Goal: Task Accomplishment & Management: Use online tool/utility

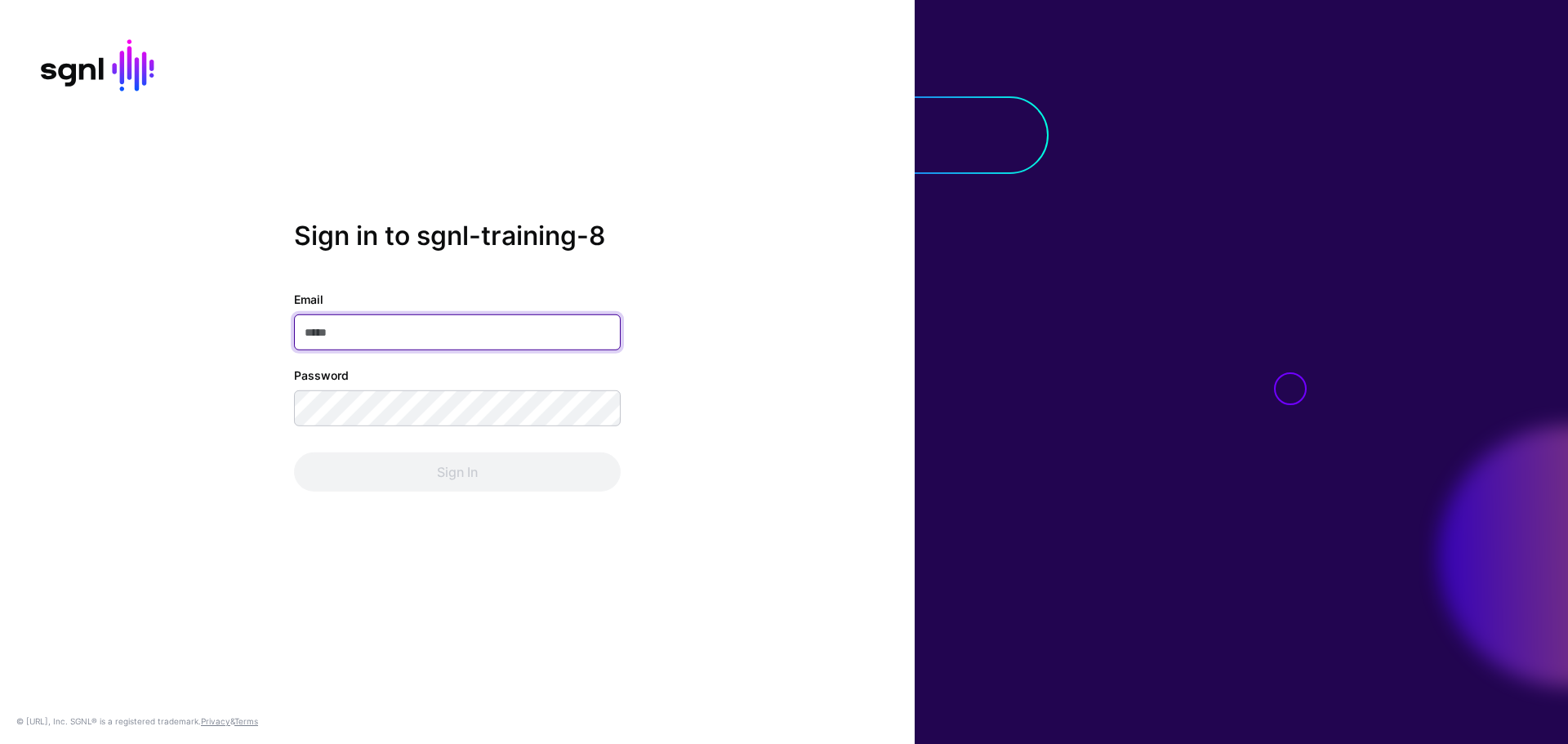
paste input "**********"
type input "**********"
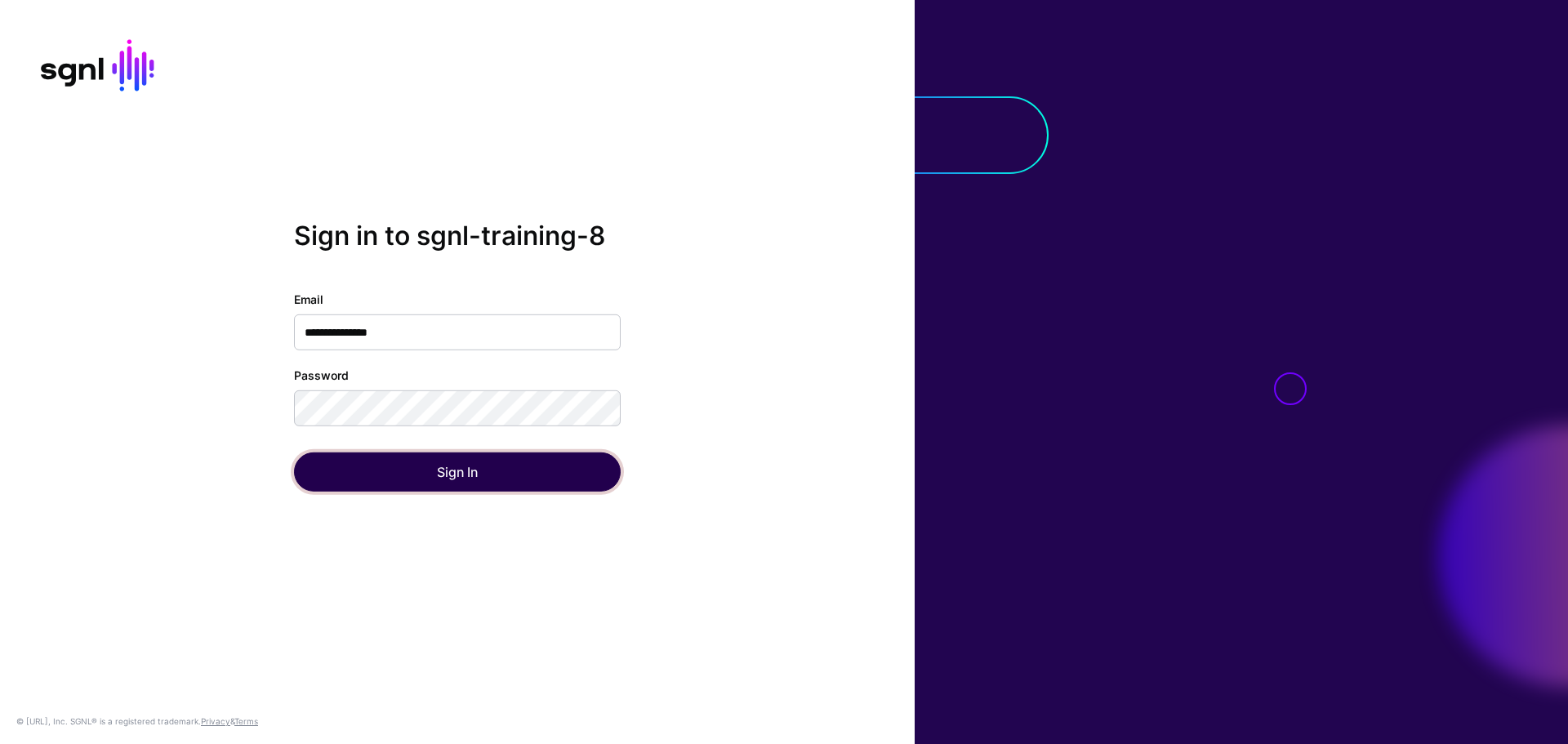
click at [458, 457] on button "Sign In" at bounding box center [457, 472] width 327 height 39
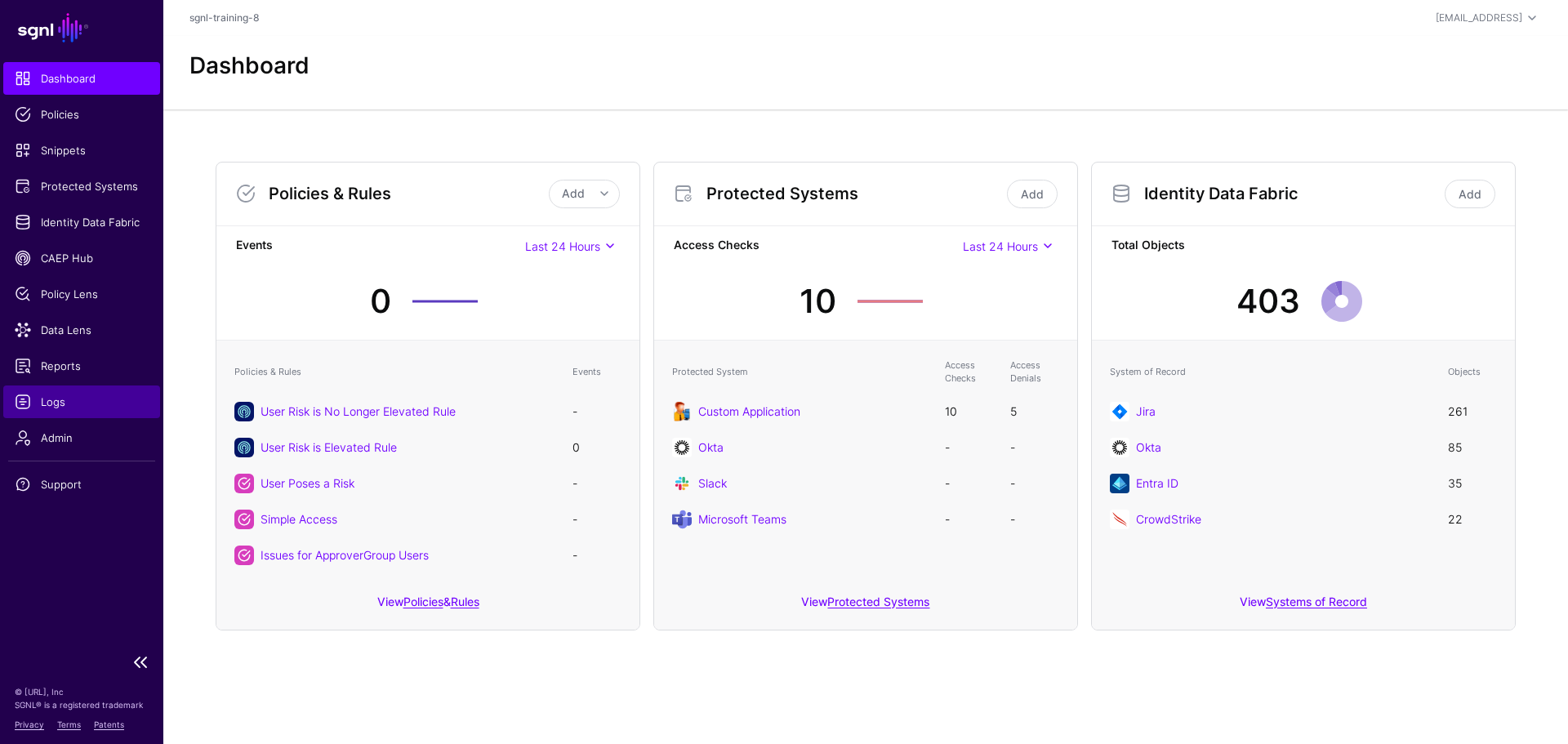
click at [60, 393] on link "Logs" at bounding box center [81, 402] width 157 height 33
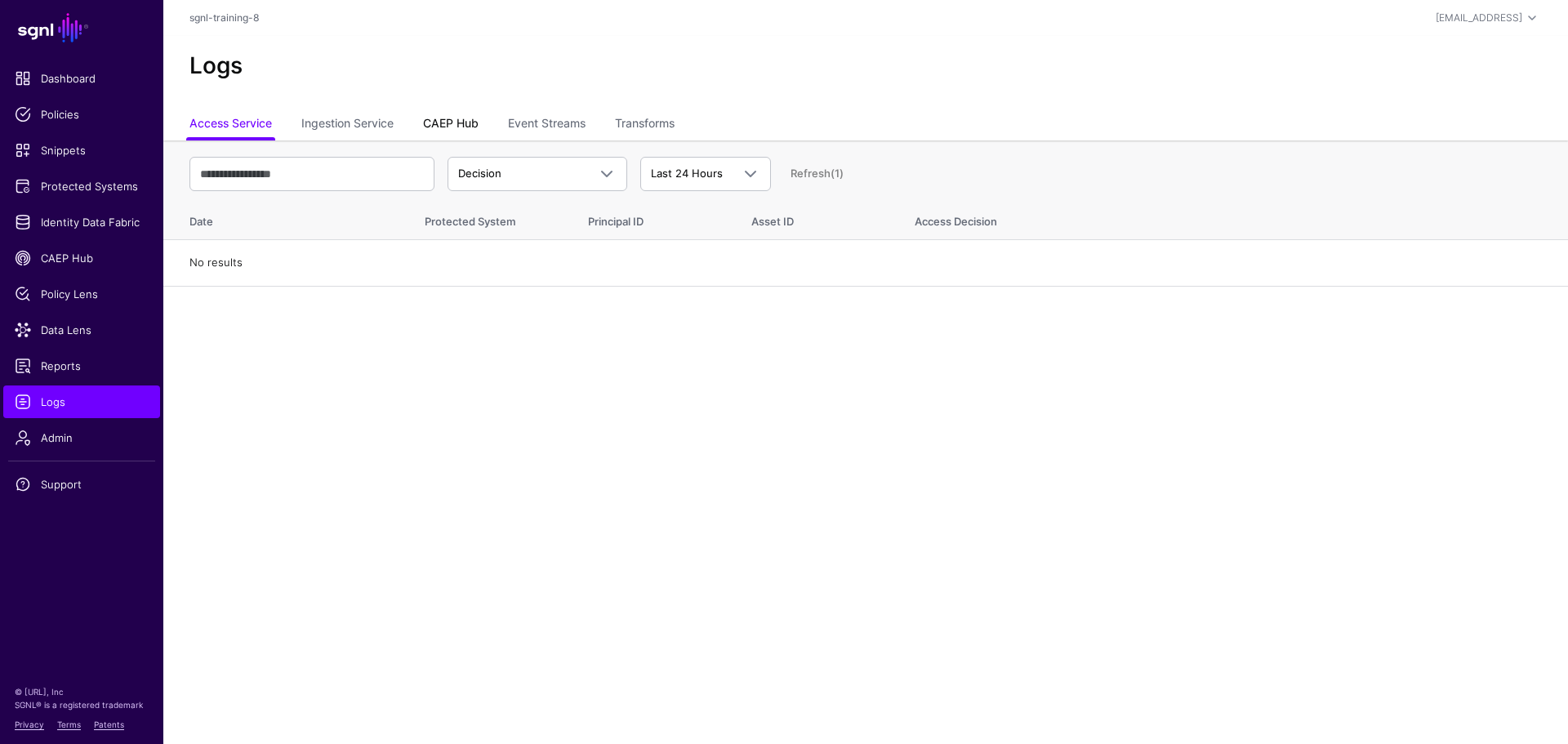
click at [457, 133] on link "CAEP Hub" at bounding box center [450, 125] width 56 height 31
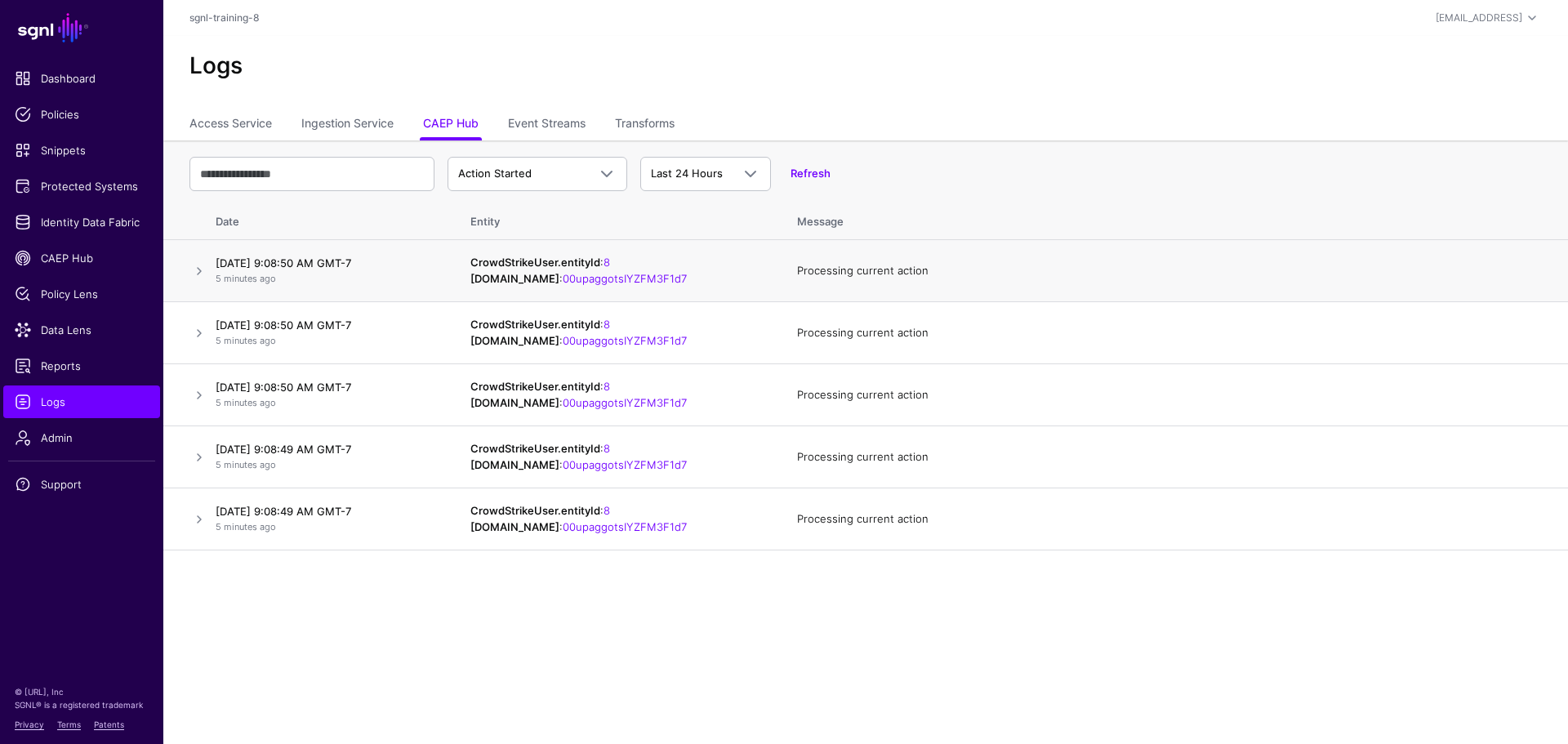
click at [766, 271] on td "CrowdStrikeUser.entityId : 8 [DOMAIN_NAME] : 00upaggotsIYZFM3F1d7" at bounding box center [617, 271] width 327 height 62
click at [200, 268] on link at bounding box center [199, 271] width 20 height 20
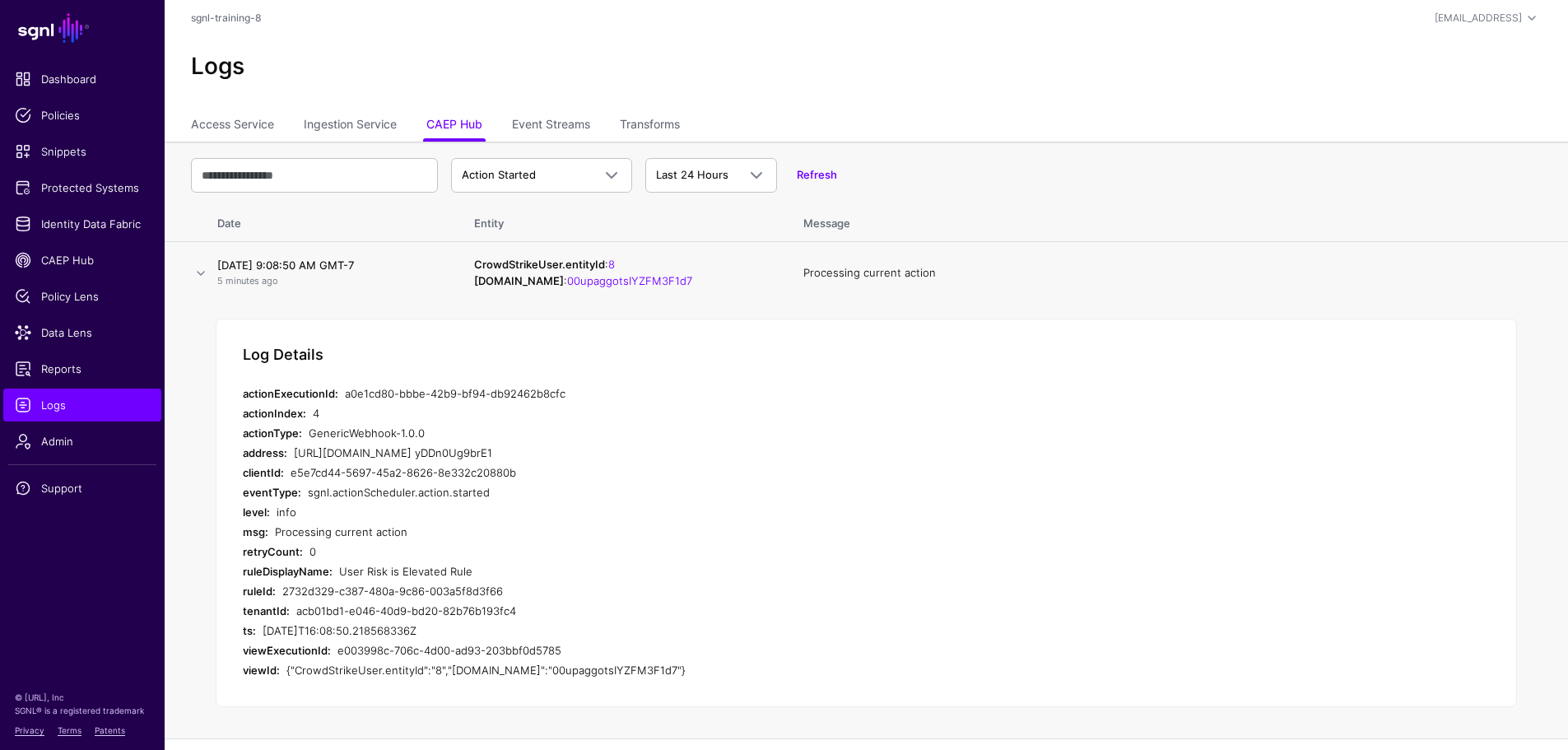
scroll to position [82, 0]
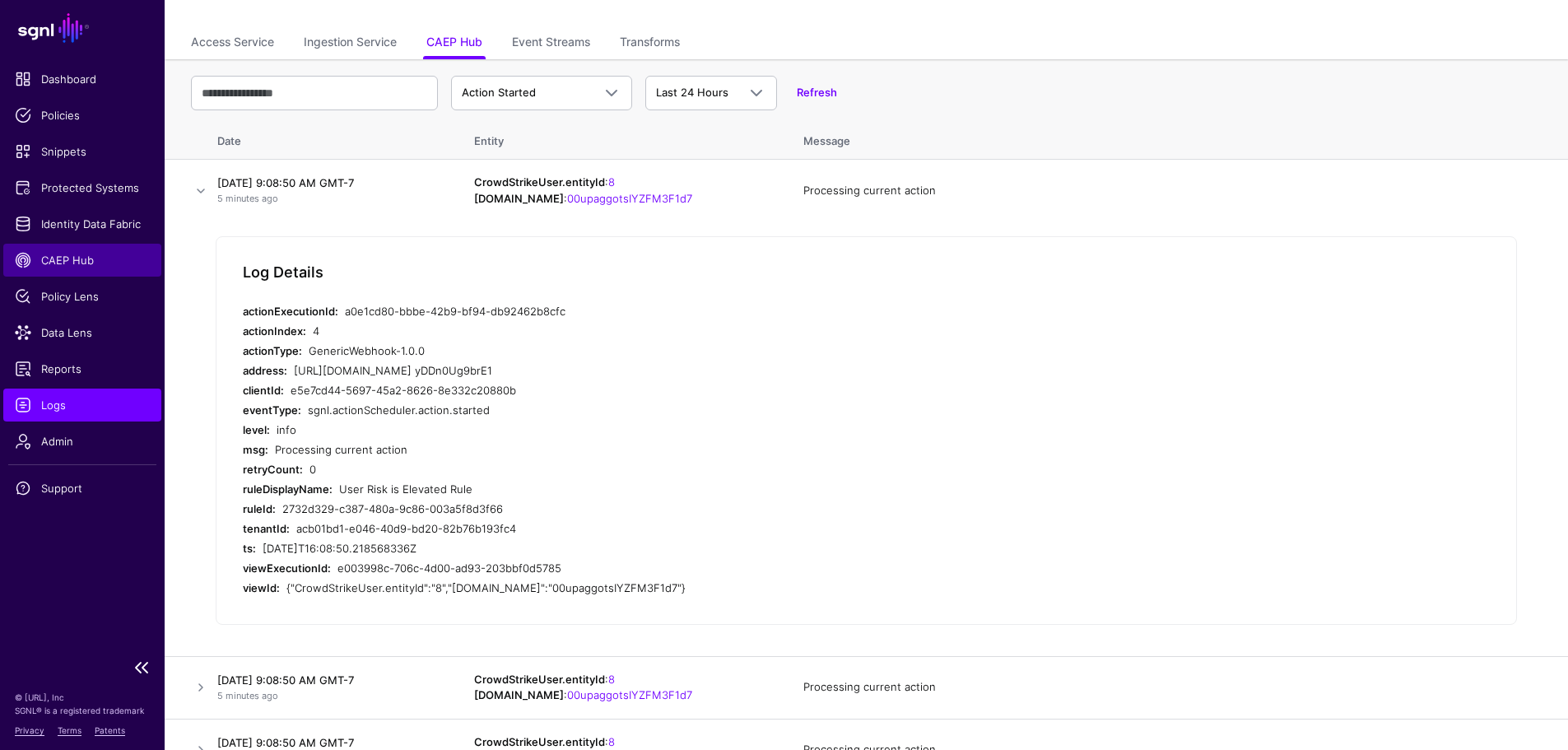
click at [53, 261] on span "CAEP Hub" at bounding box center [82, 260] width 135 height 16
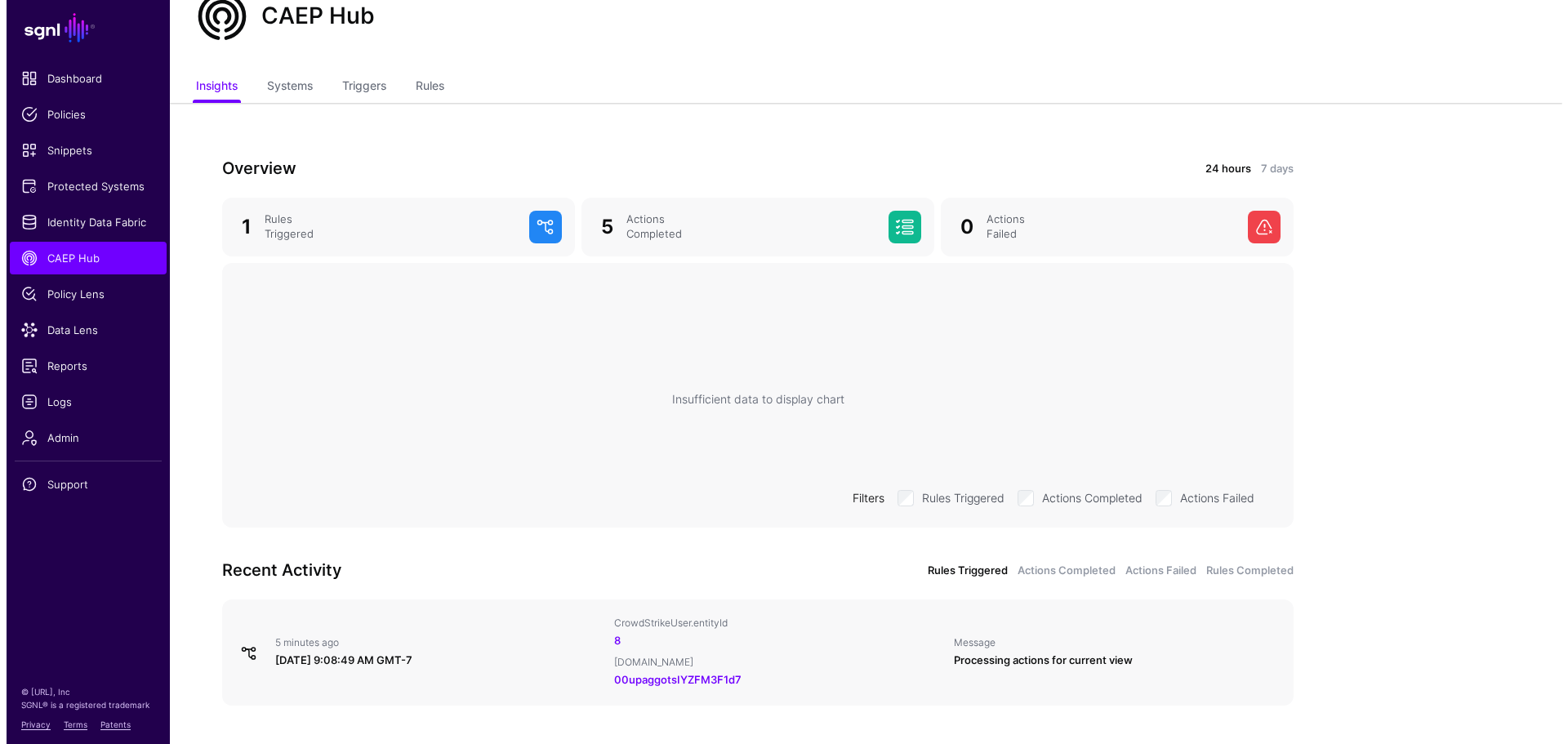
scroll to position [105, 0]
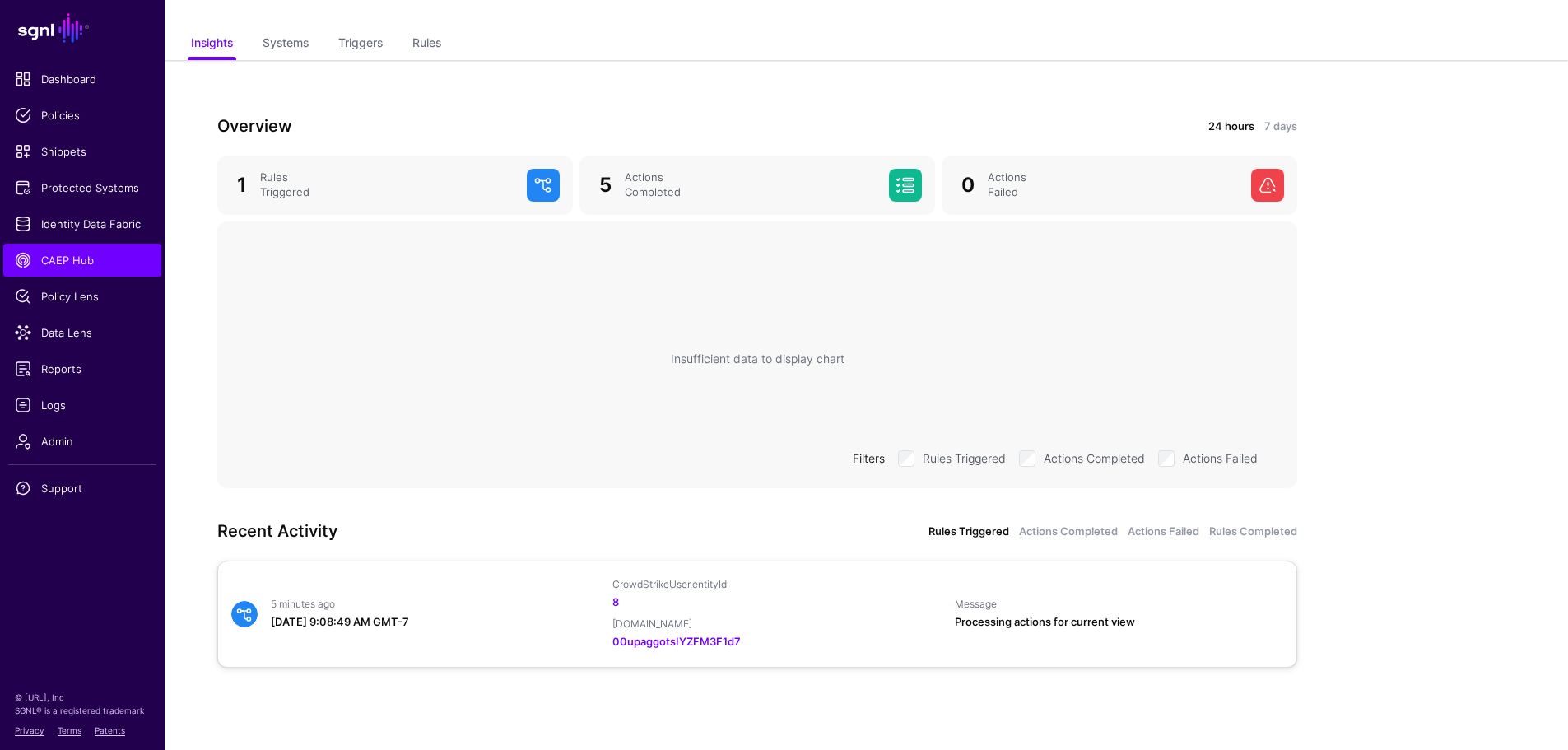
click at [687, 600] on div "8" at bounding box center [777, 602] width 329 height 16
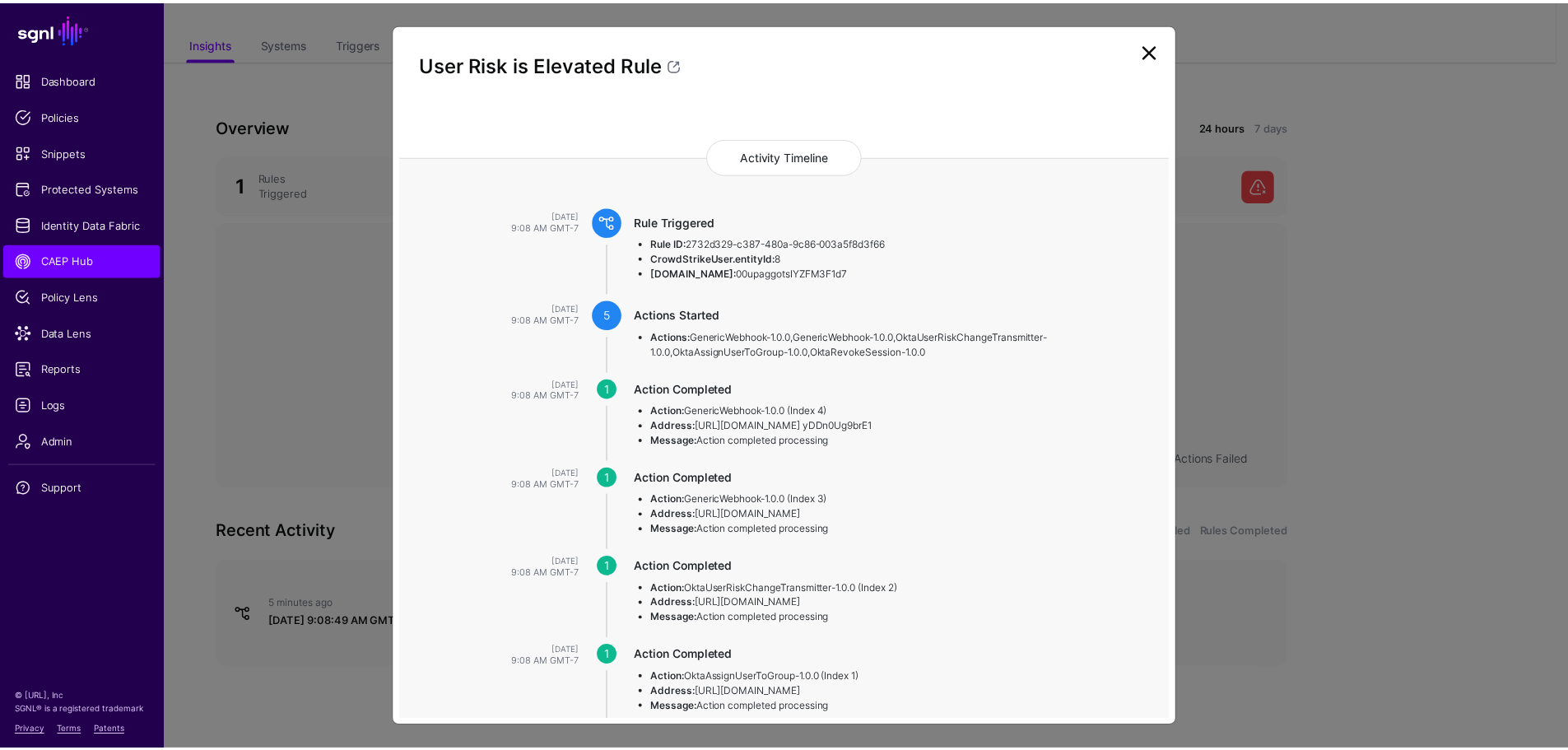
scroll to position [76, 0]
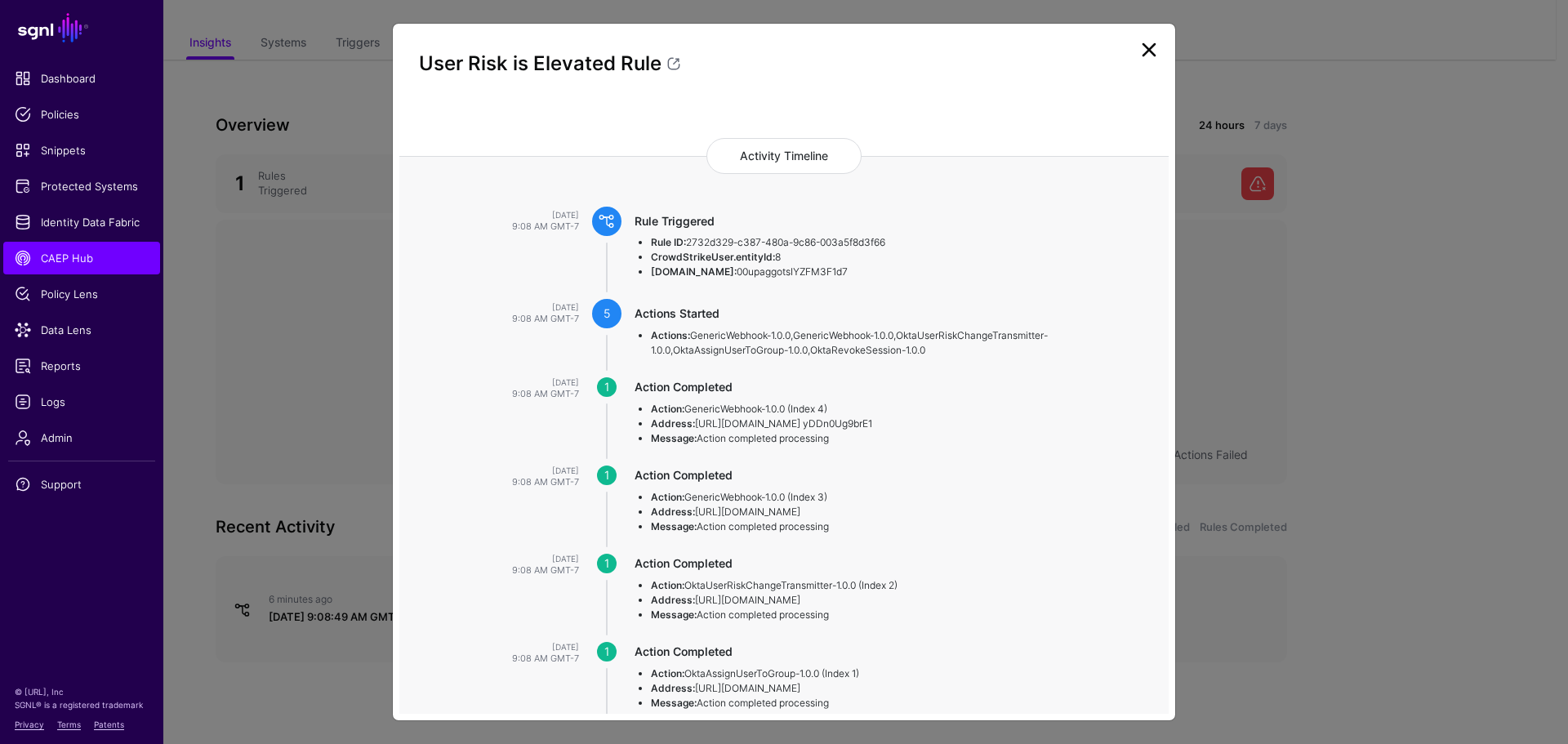
click at [100, 262] on ngb-modal-window "User Risk is Elevated Rule Rule Triggered Actions Started 5 Actions Completed 5…" at bounding box center [784, 372] width 1568 height 744
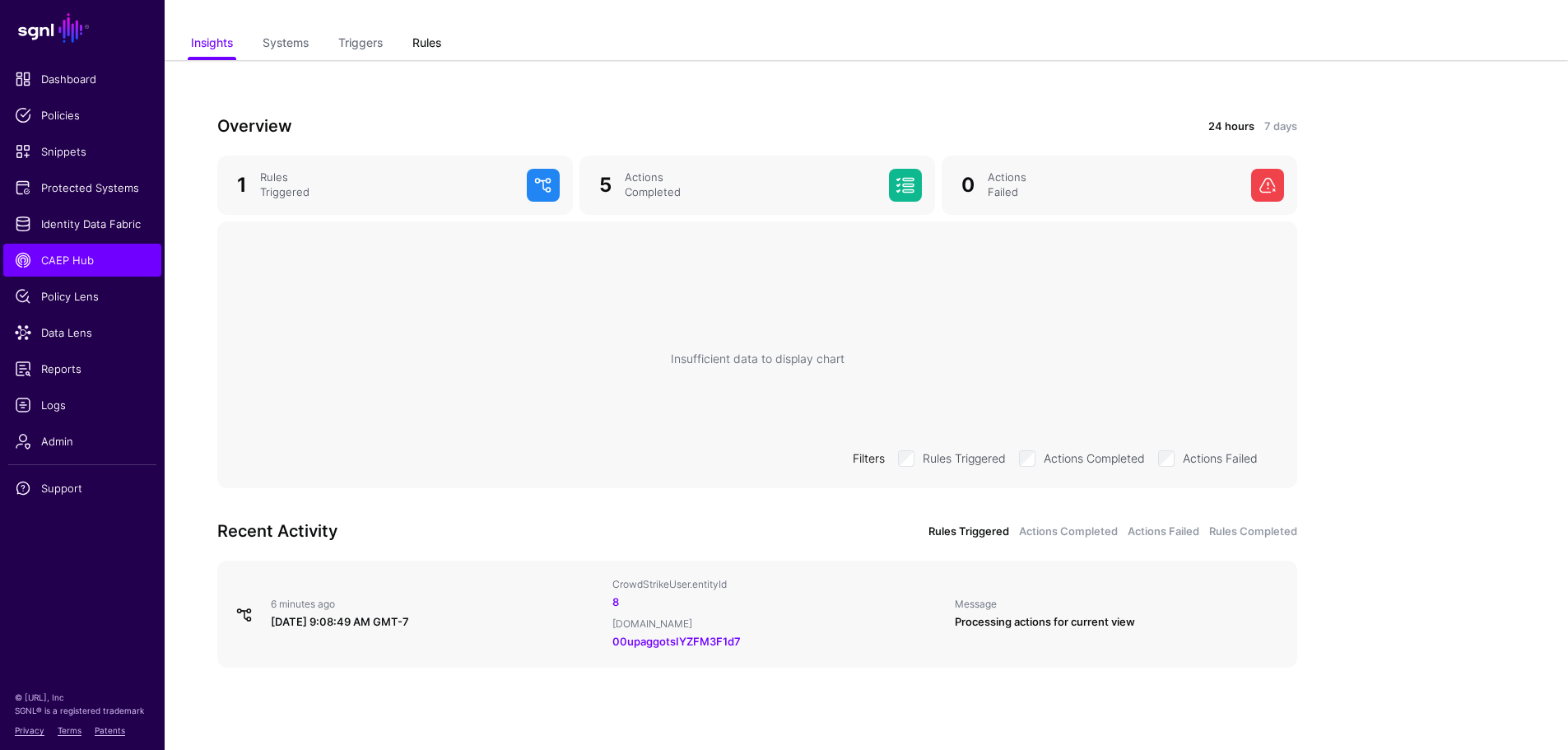
click at [429, 41] on link "Rules" at bounding box center [426, 44] width 28 height 31
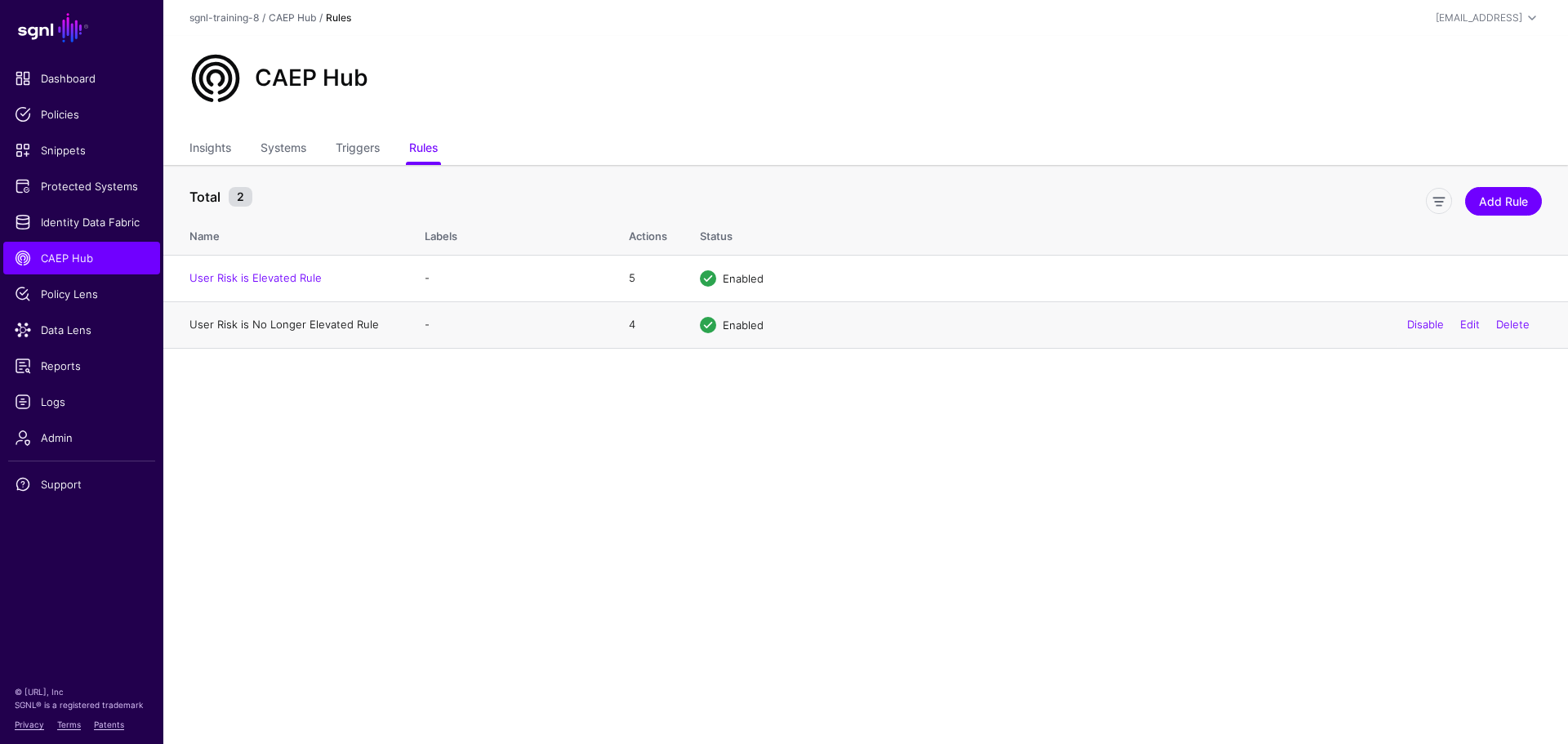
click at [335, 322] on link "User Risk is No Longer Elevated Rule" at bounding box center [283, 324] width 189 height 13
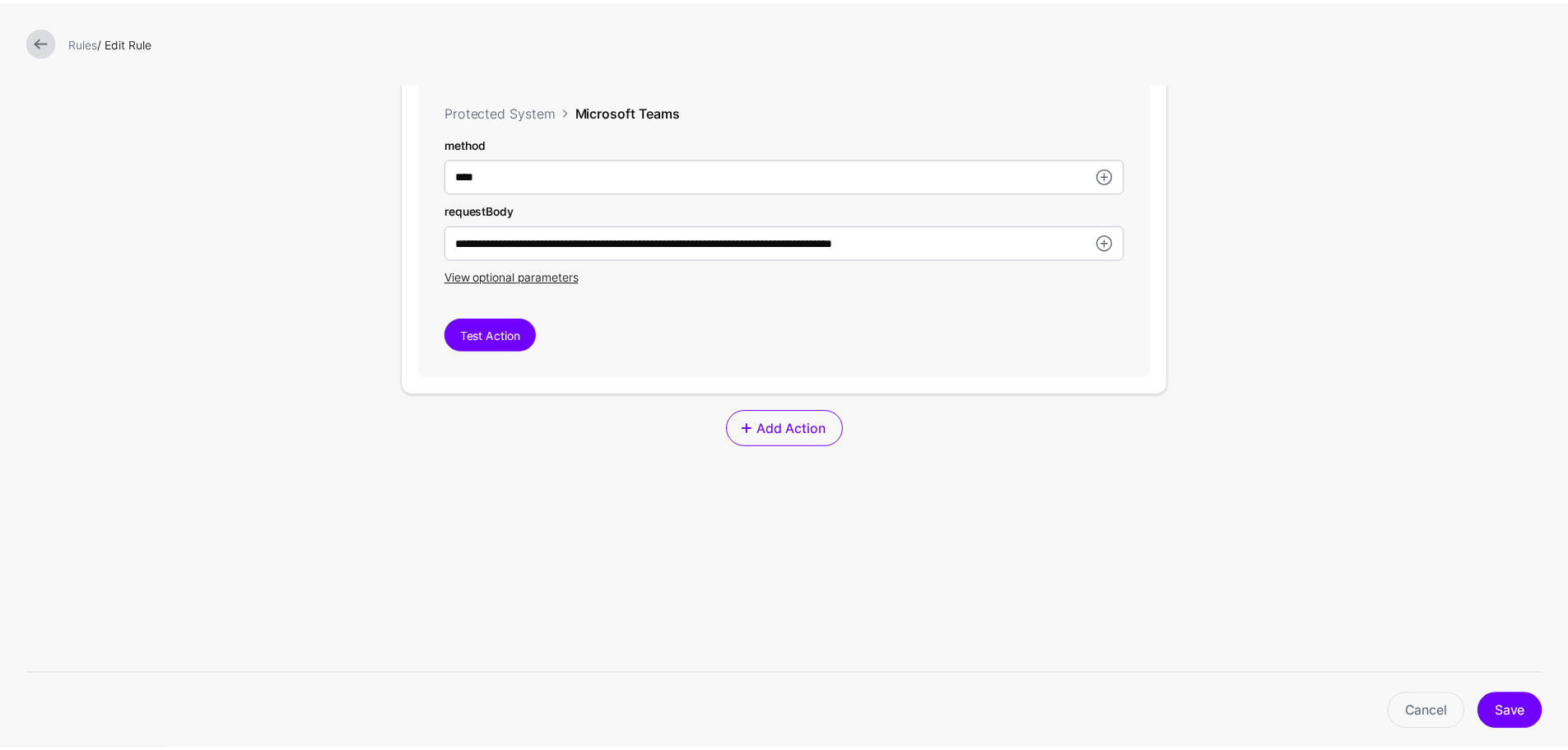
scroll to position [1889, 0]
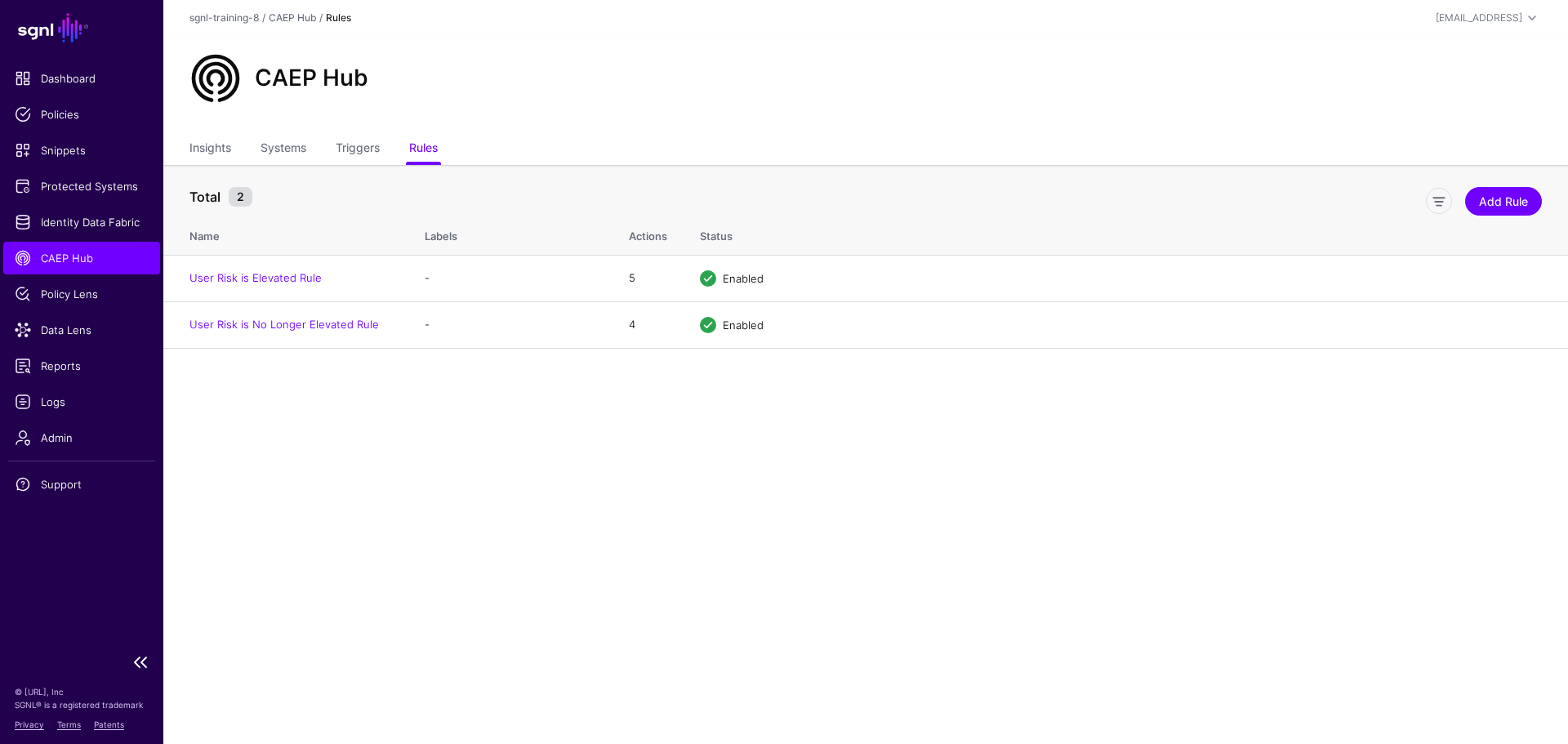
click at [55, 256] on span "CAEP Hub" at bounding box center [81, 258] width 134 height 16
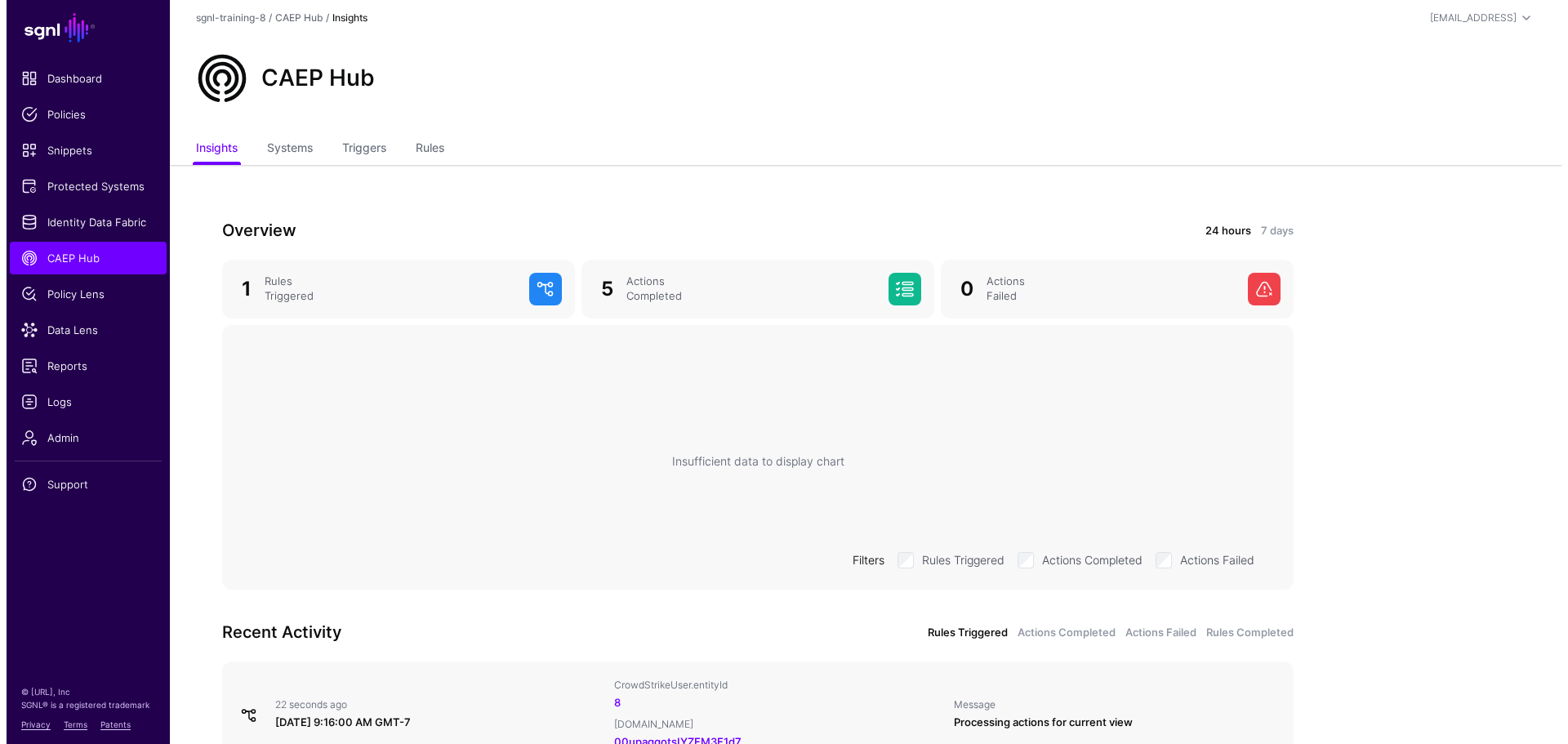
scroll to position [217, 0]
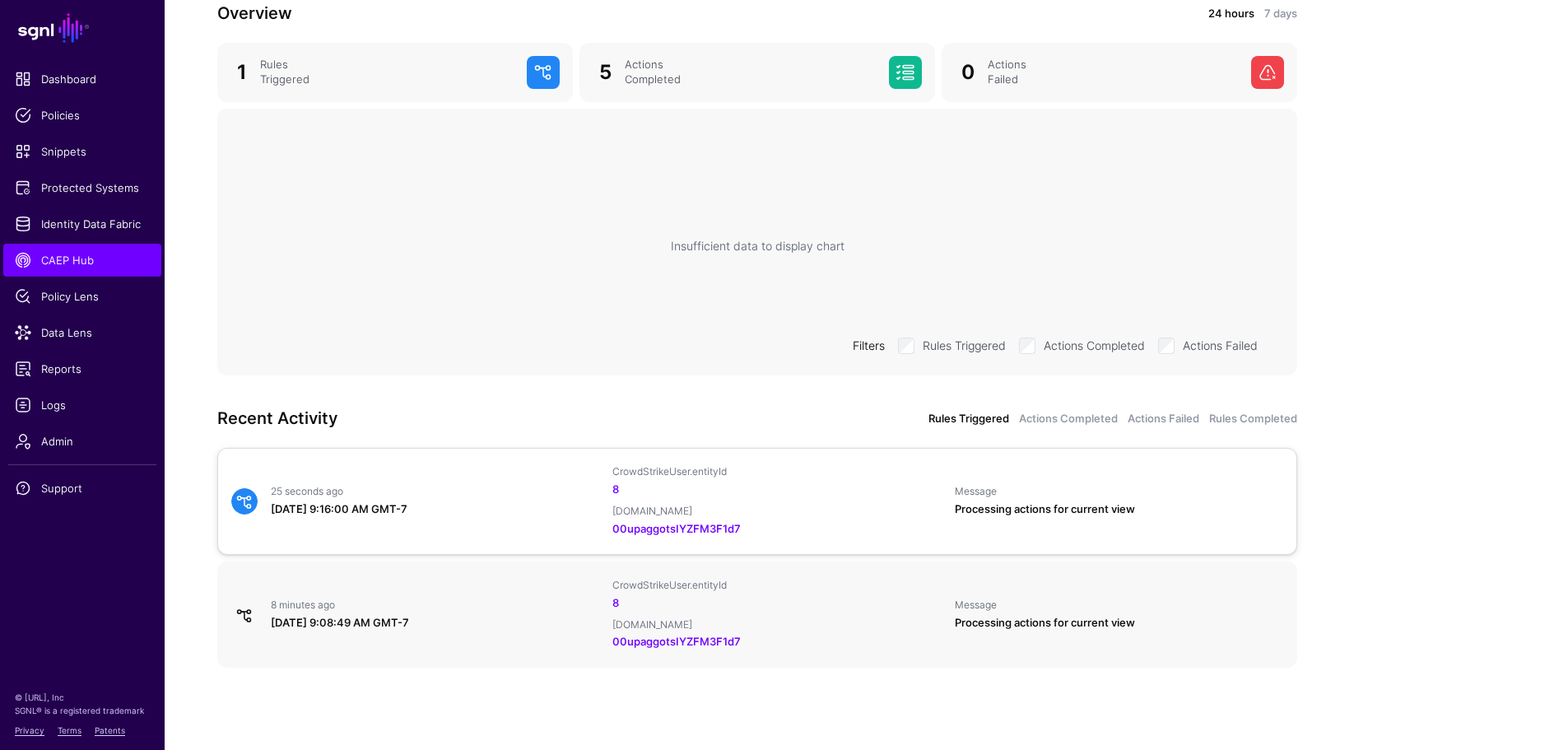
click at [533, 501] on div "[DATE] 9:16:00 AM GMT-7" at bounding box center [435, 509] width 329 height 16
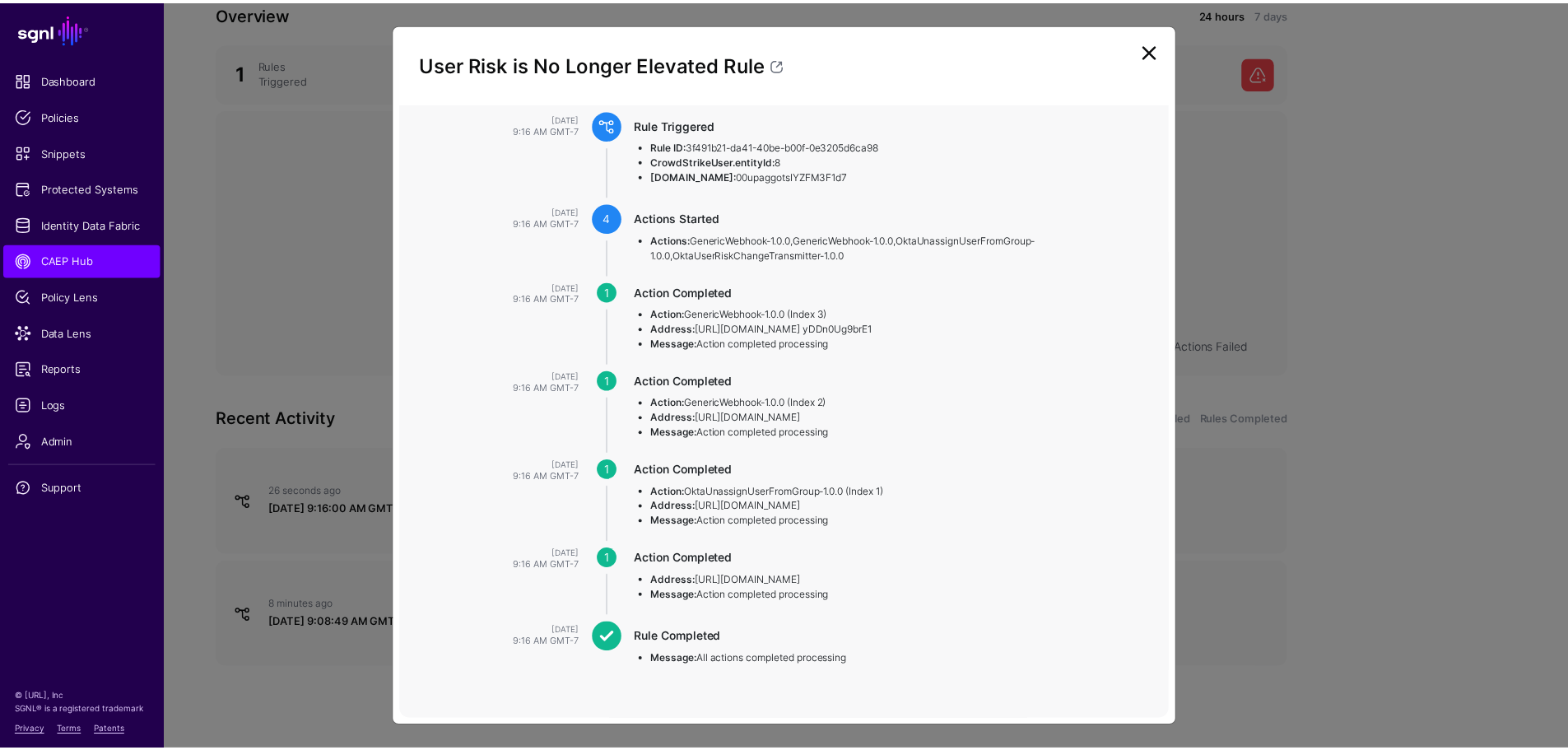
scroll to position [234, 0]
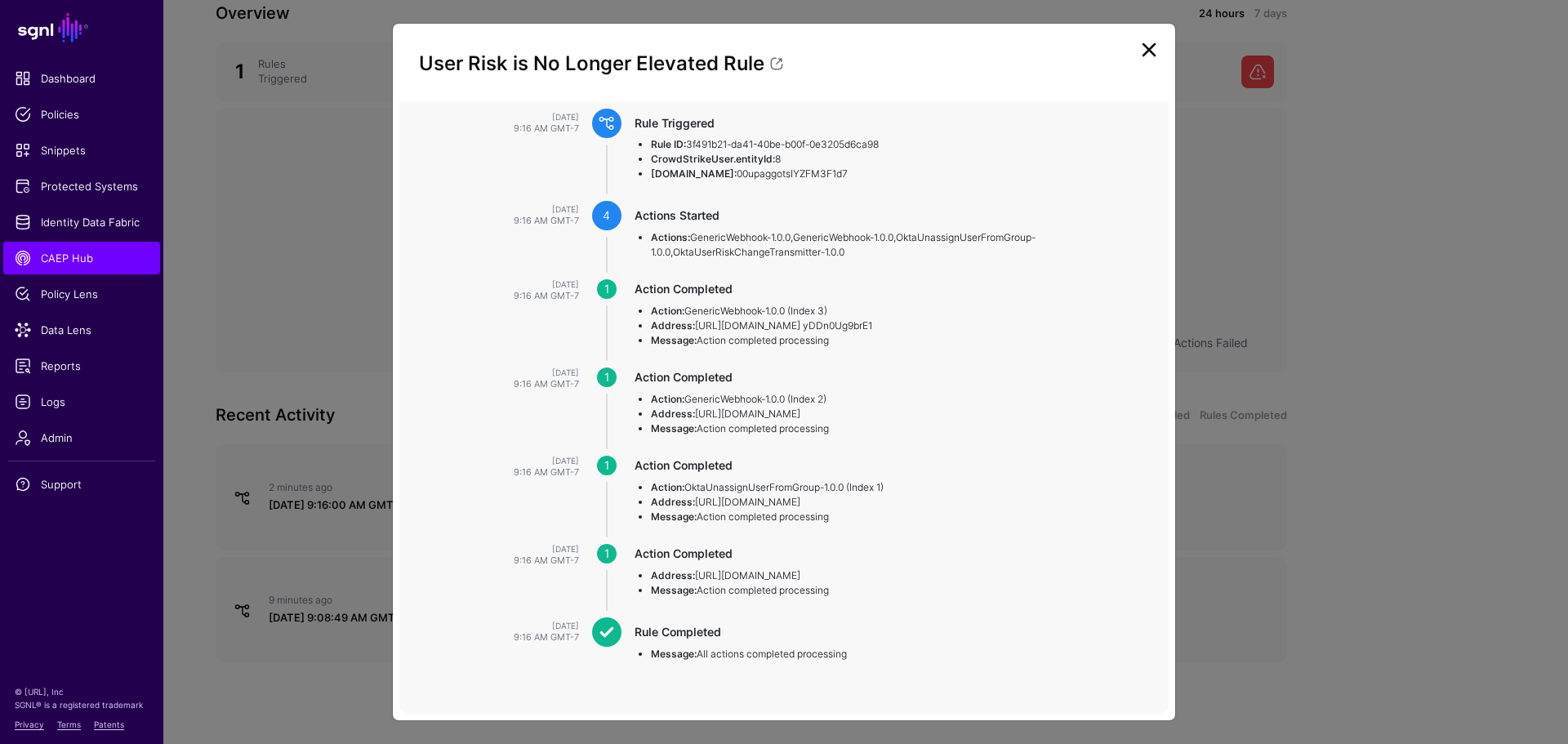
click at [1142, 49] on link at bounding box center [1149, 50] width 27 height 27
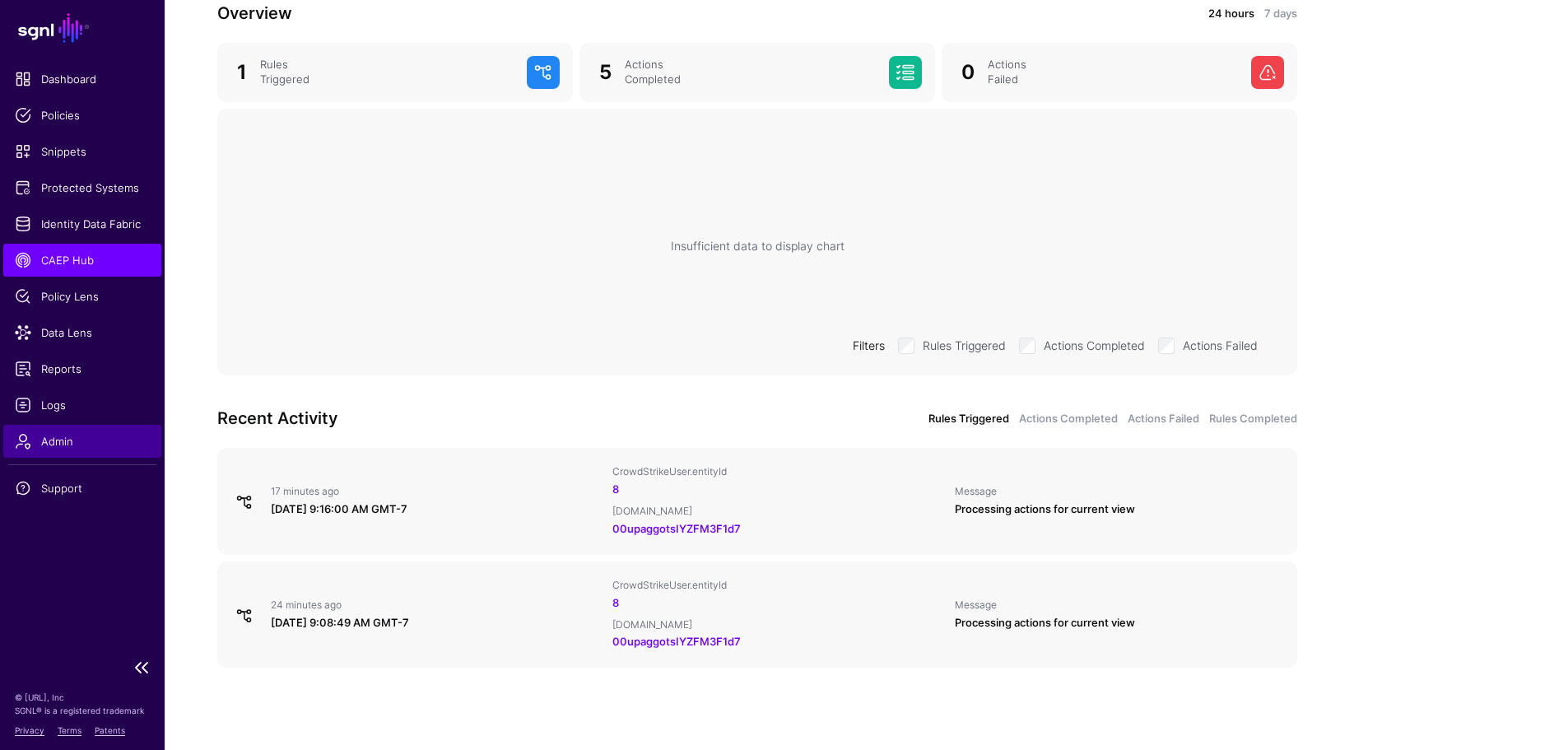
click at [55, 449] on span "Admin" at bounding box center [82, 441] width 135 height 16
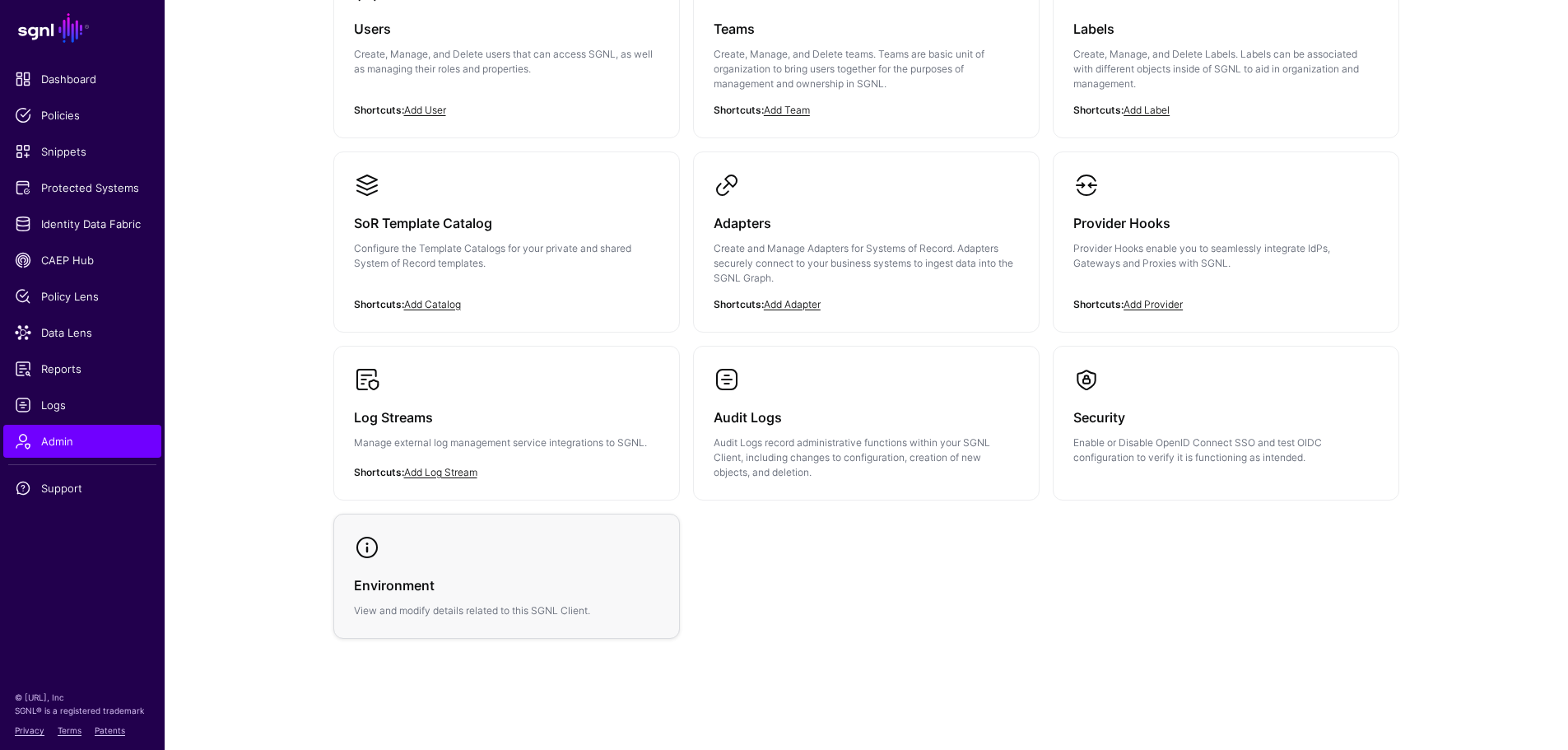
click at [470, 536] on link "Environment View and modify details related to this SGNL Client." at bounding box center [507, 576] width 345 height 123
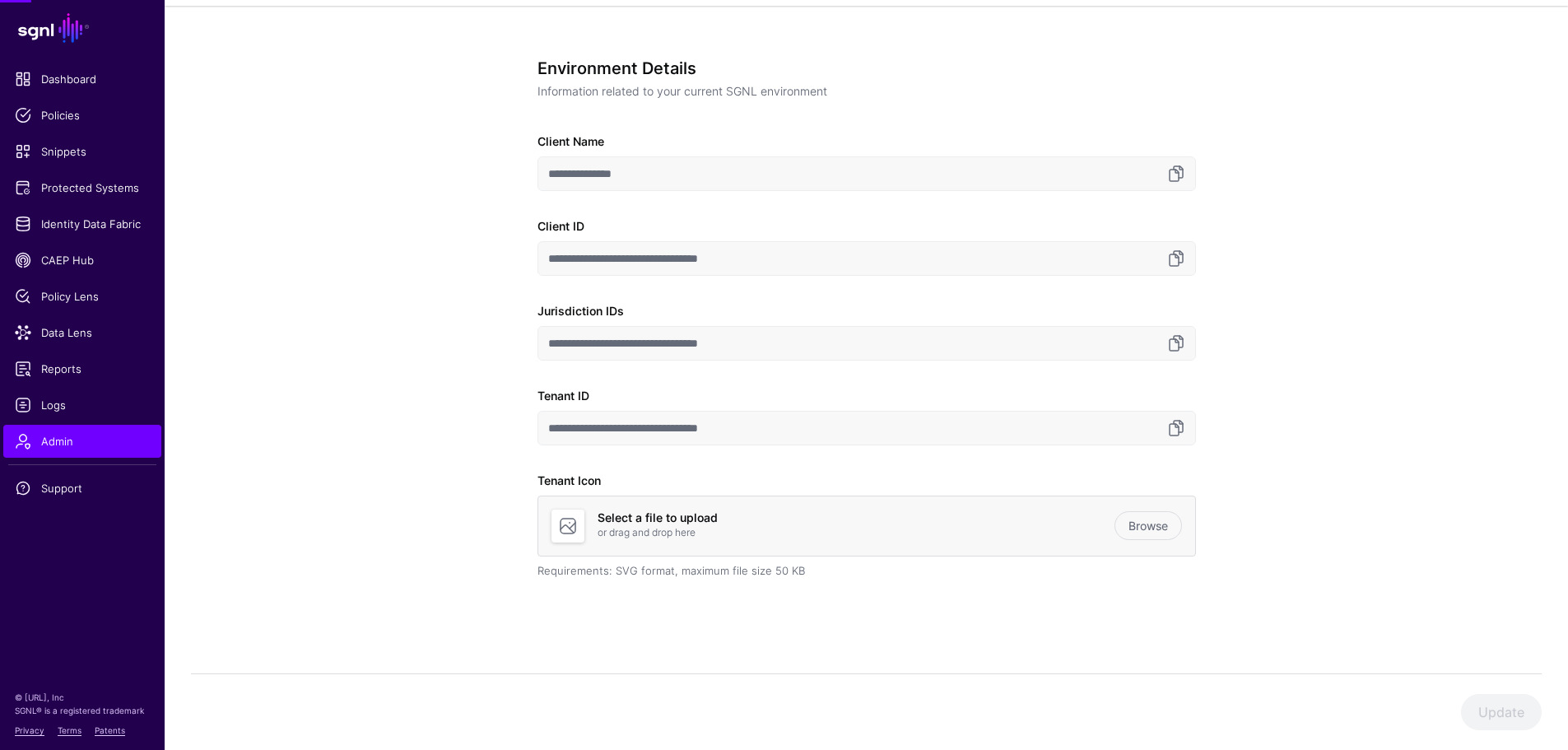
scroll to position [104, 0]
click at [1183, 175] on link at bounding box center [1175, 173] width 20 height 20
click at [1178, 338] on link at bounding box center [1175, 343] width 20 height 20
click at [1187, 428] on input "**********" at bounding box center [866, 428] width 658 height 35
click at [1175, 427] on link at bounding box center [1175, 428] width 20 height 20
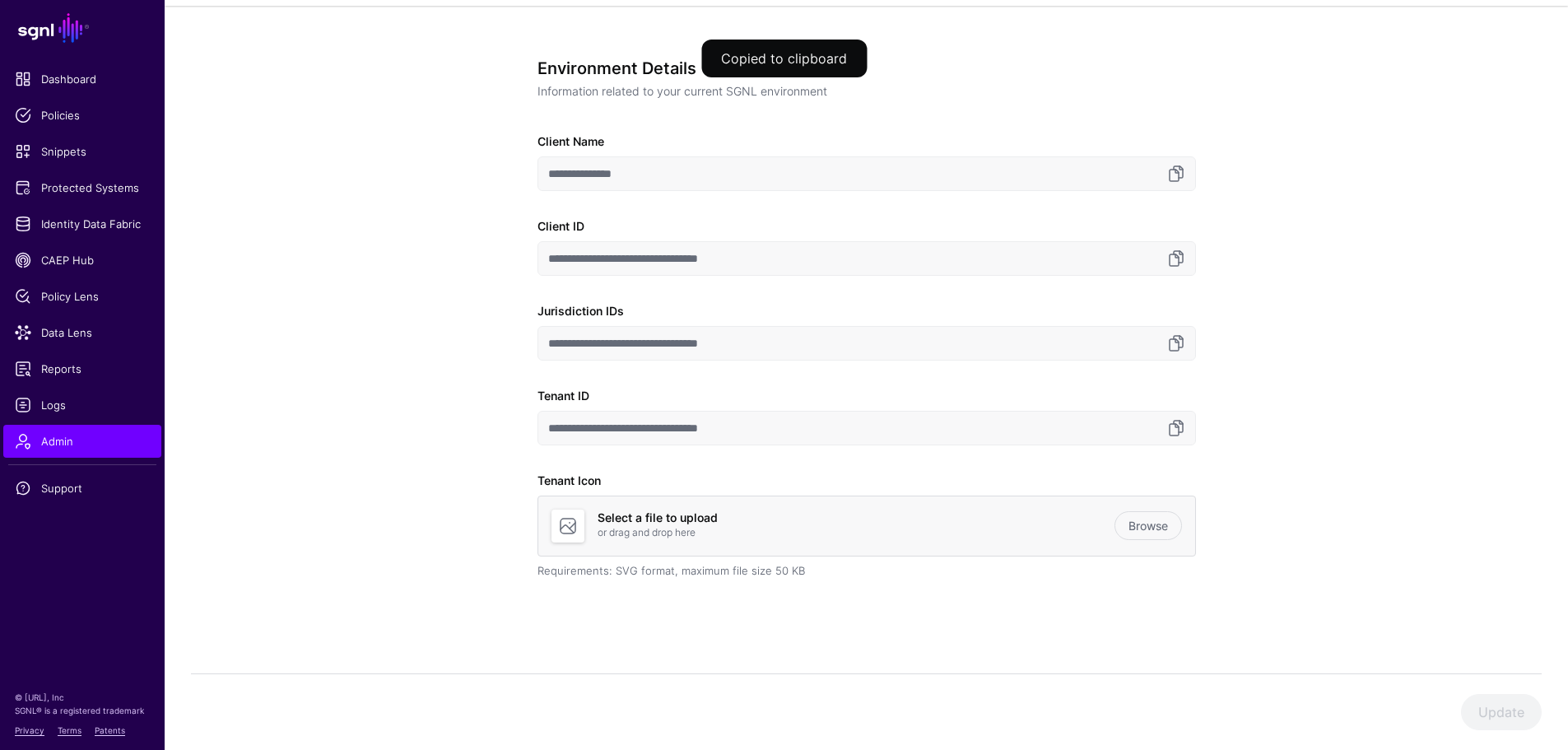
click at [330, 240] on div "**********" at bounding box center [866, 378] width 1403 height 745
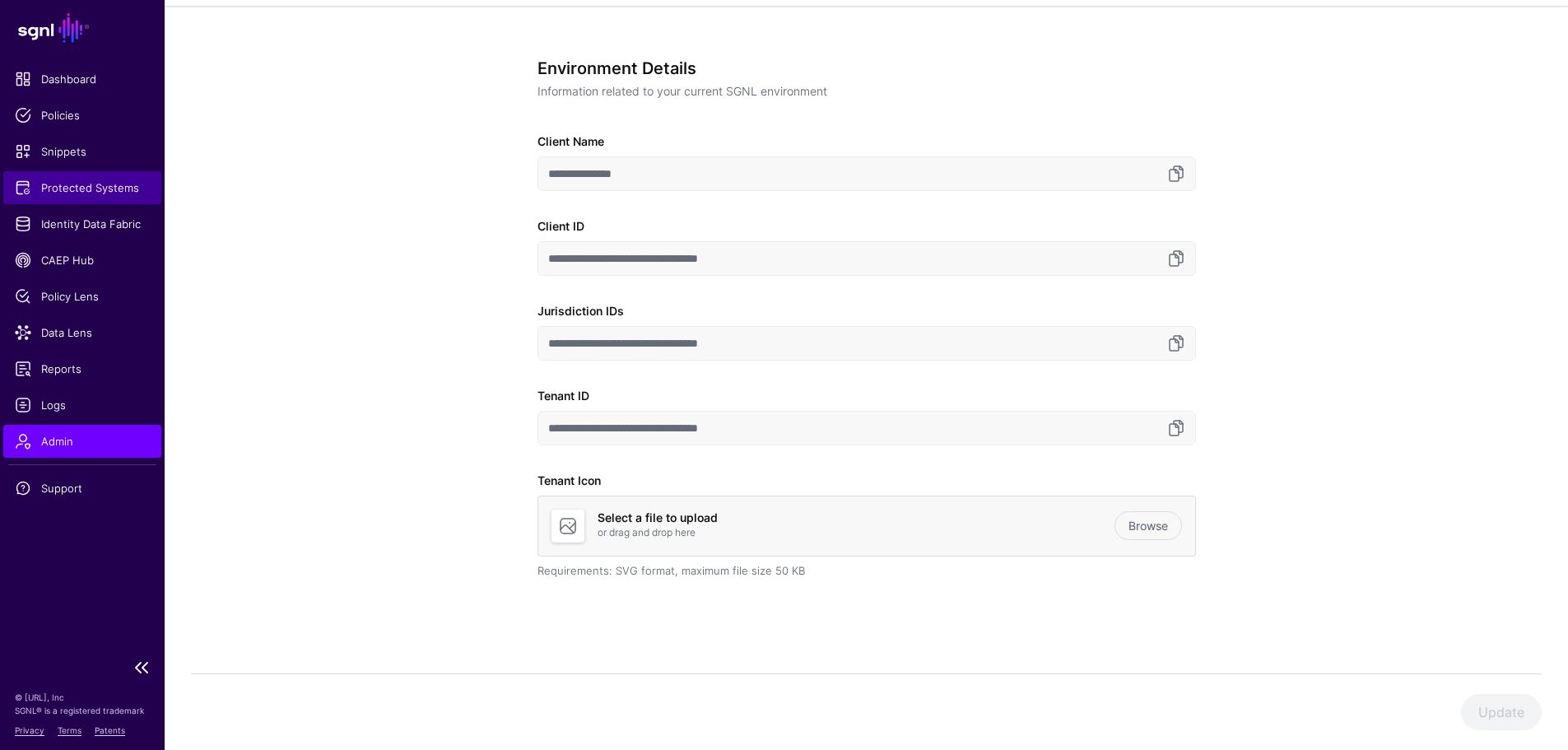
click at [81, 192] on span "Protected Systems" at bounding box center [82, 187] width 135 height 16
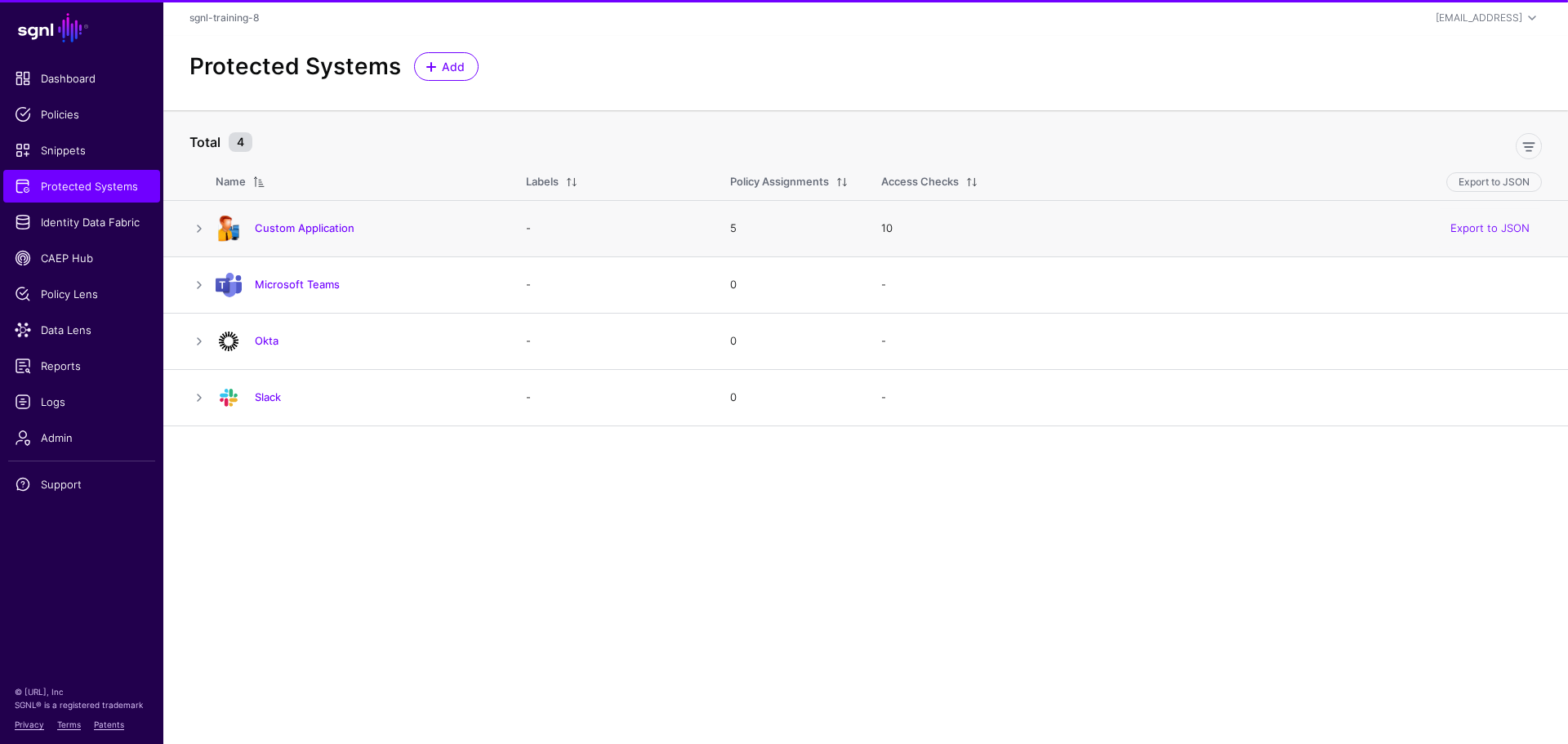
click at [309, 216] on div "Custom Application" at bounding box center [355, 229] width 291 height 27
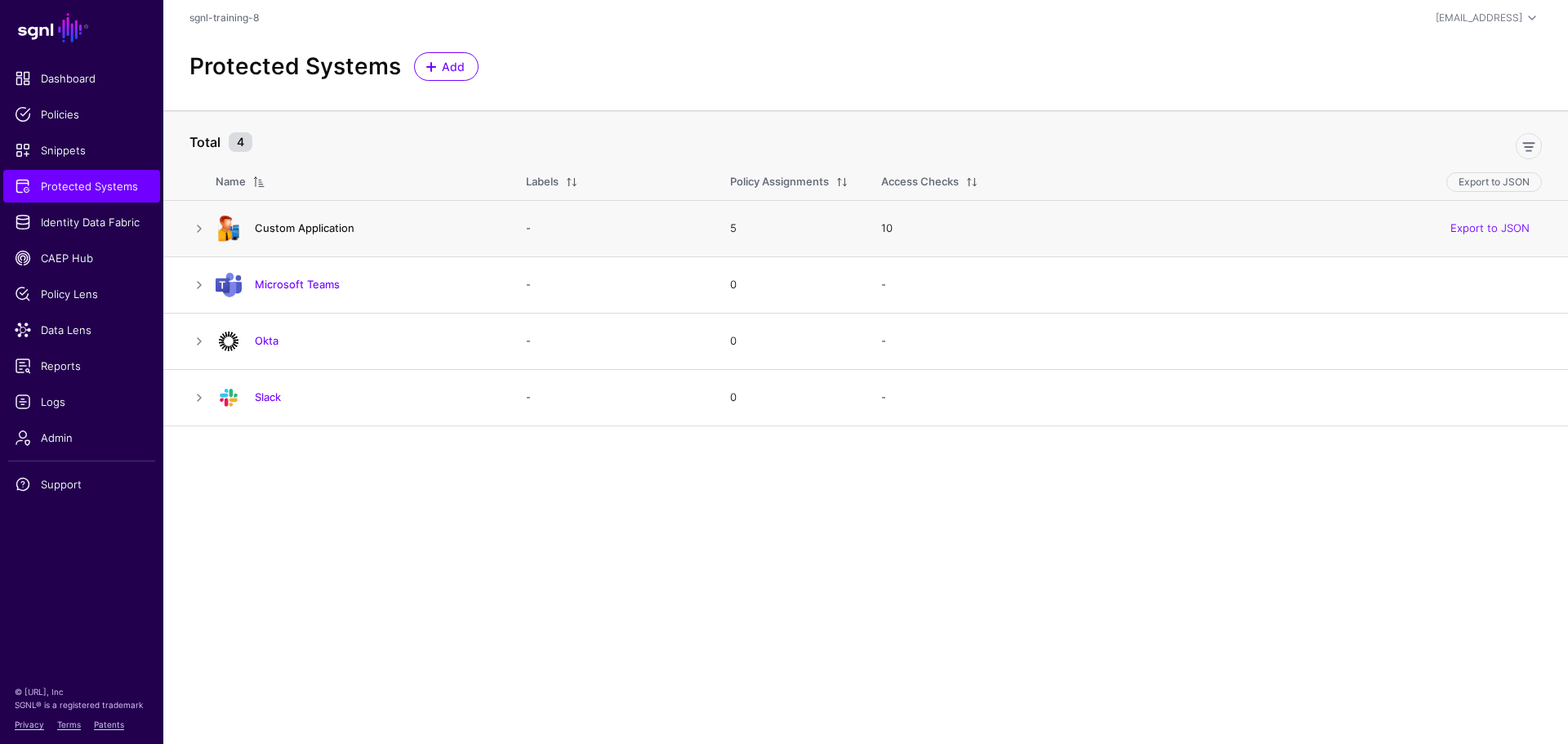
click at [295, 226] on link "Custom Application" at bounding box center [305, 227] width 99 height 13
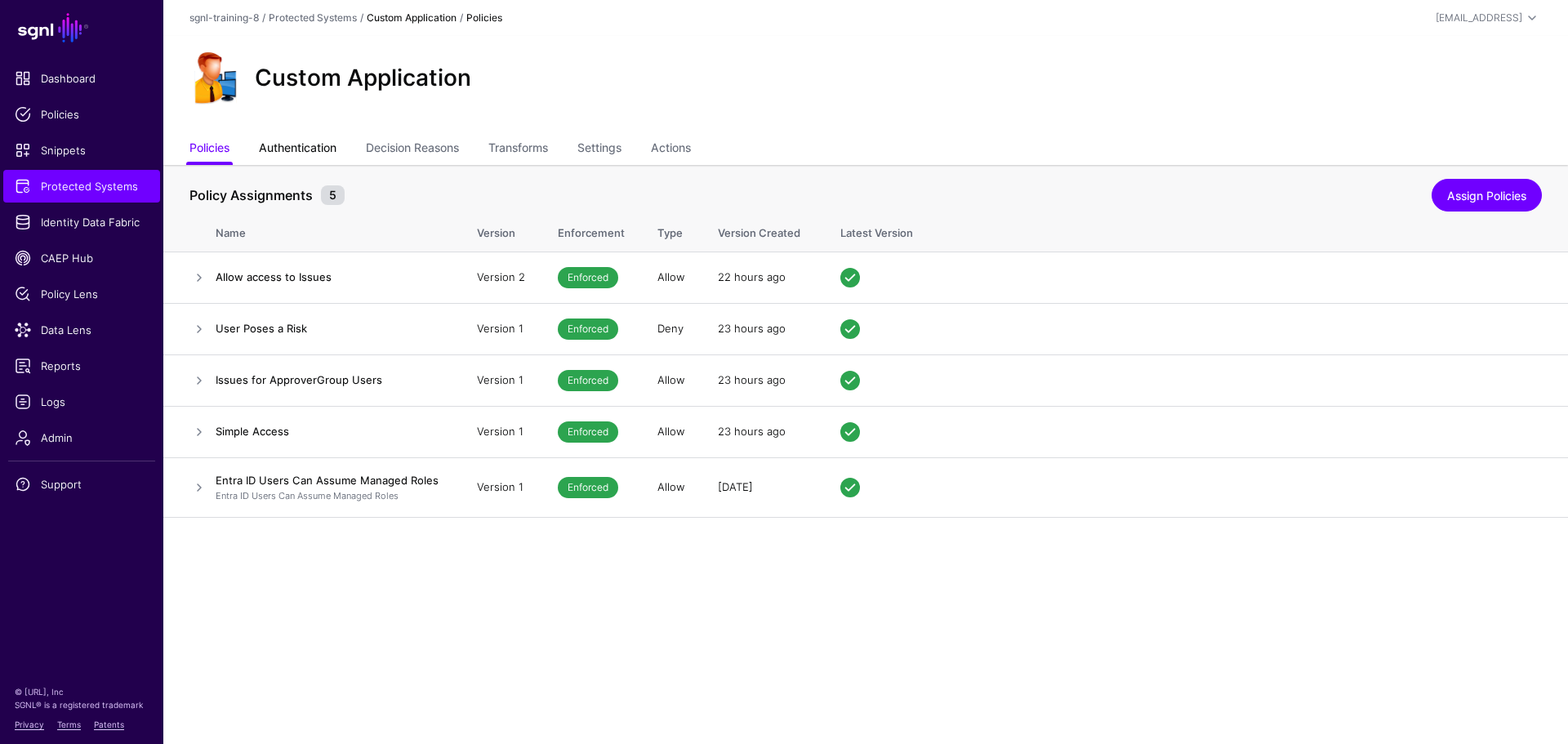
click at [315, 153] on link "Authentication" at bounding box center [297, 149] width 78 height 31
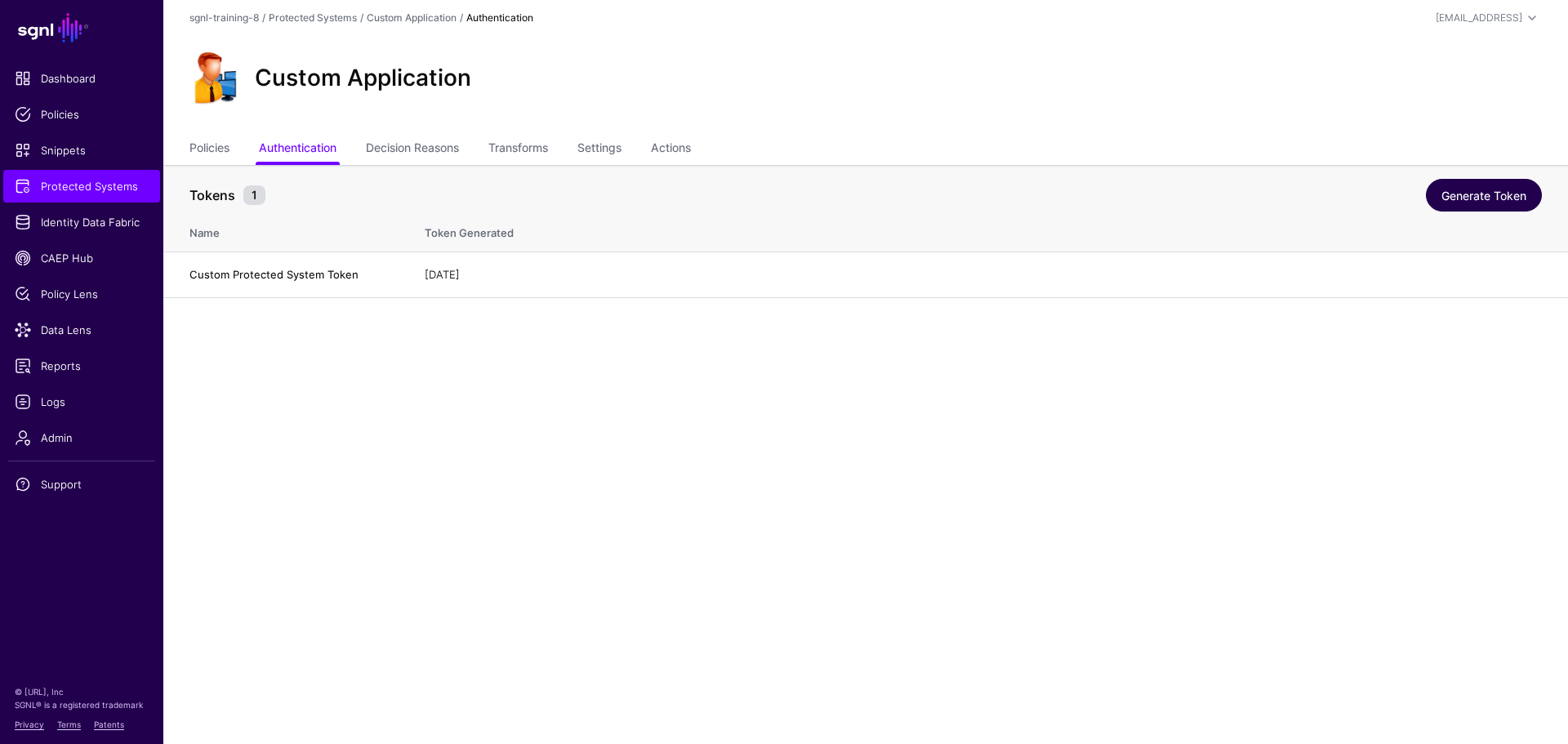
click at [1443, 196] on link "Generate Token" at bounding box center [1483, 195] width 116 height 33
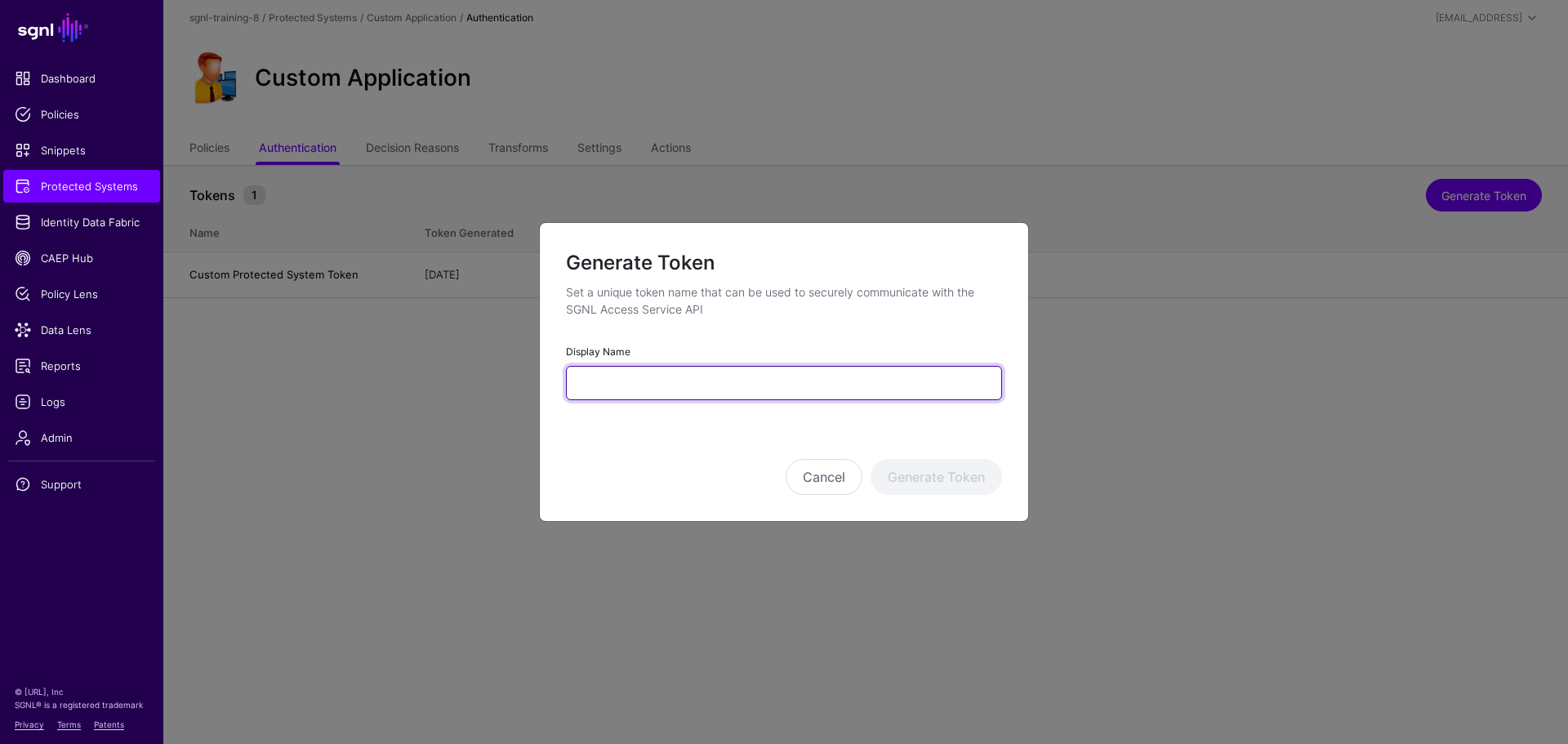
click at [638, 372] on input "Display Name" at bounding box center [784, 383] width 436 height 34
type input "**********"
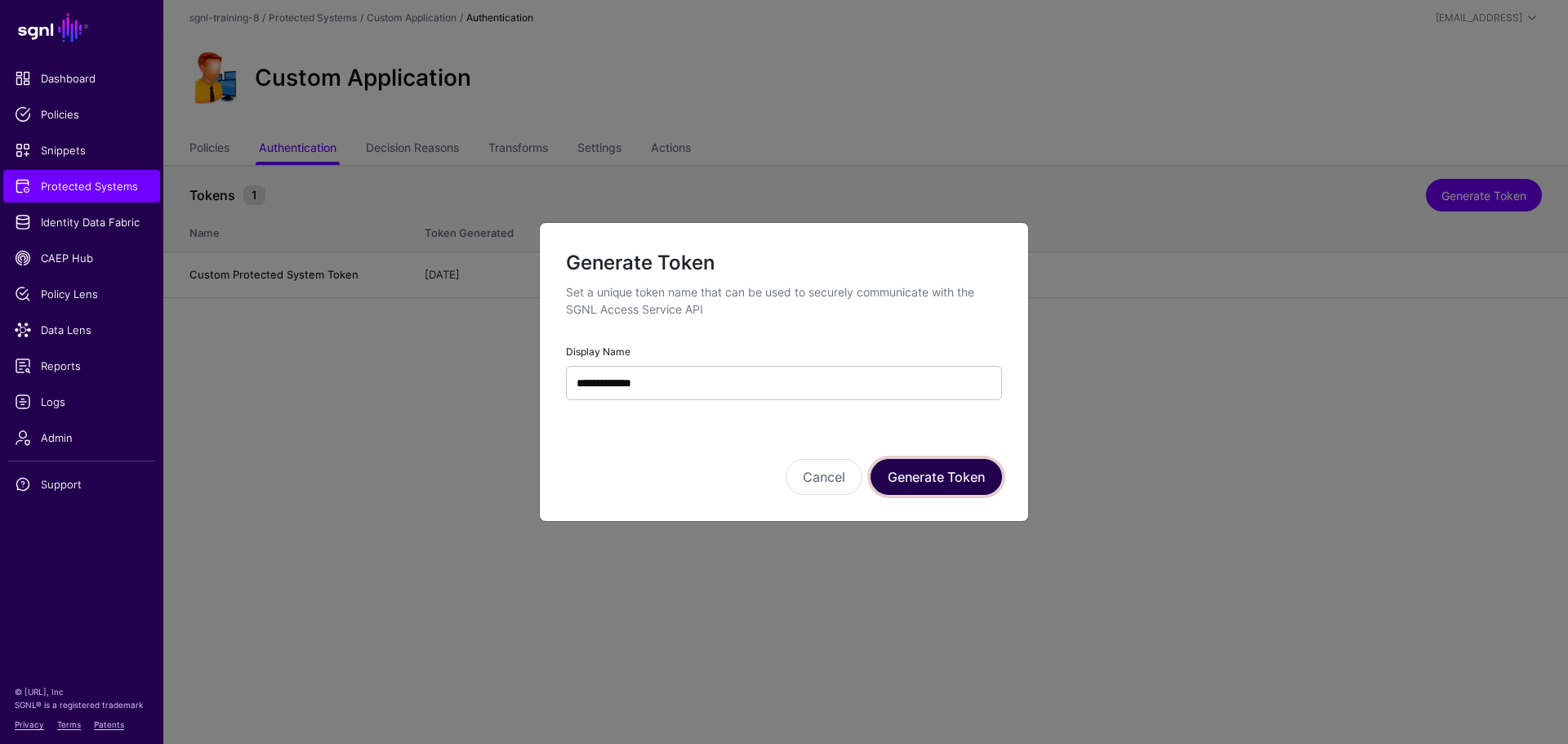
click at [946, 485] on button "Generate Token" at bounding box center [937, 477] width 132 height 36
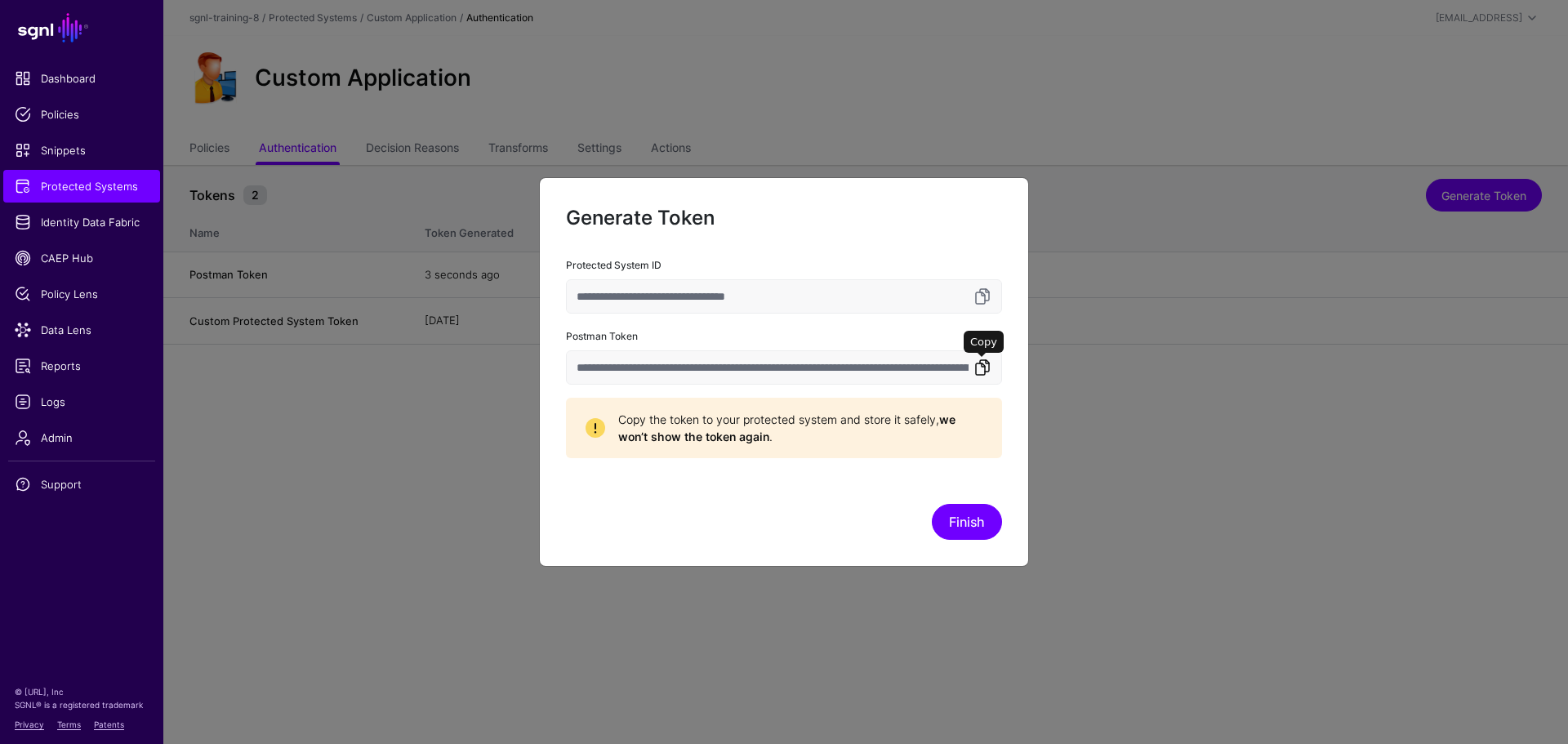
click at [981, 374] on link at bounding box center [982, 367] width 20 height 20
click at [949, 632] on ngb-modal-window "**********" at bounding box center [784, 372] width 1568 height 744
click at [971, 517] on button "Finish" at bounding box center [967, 521] width 70 height 36
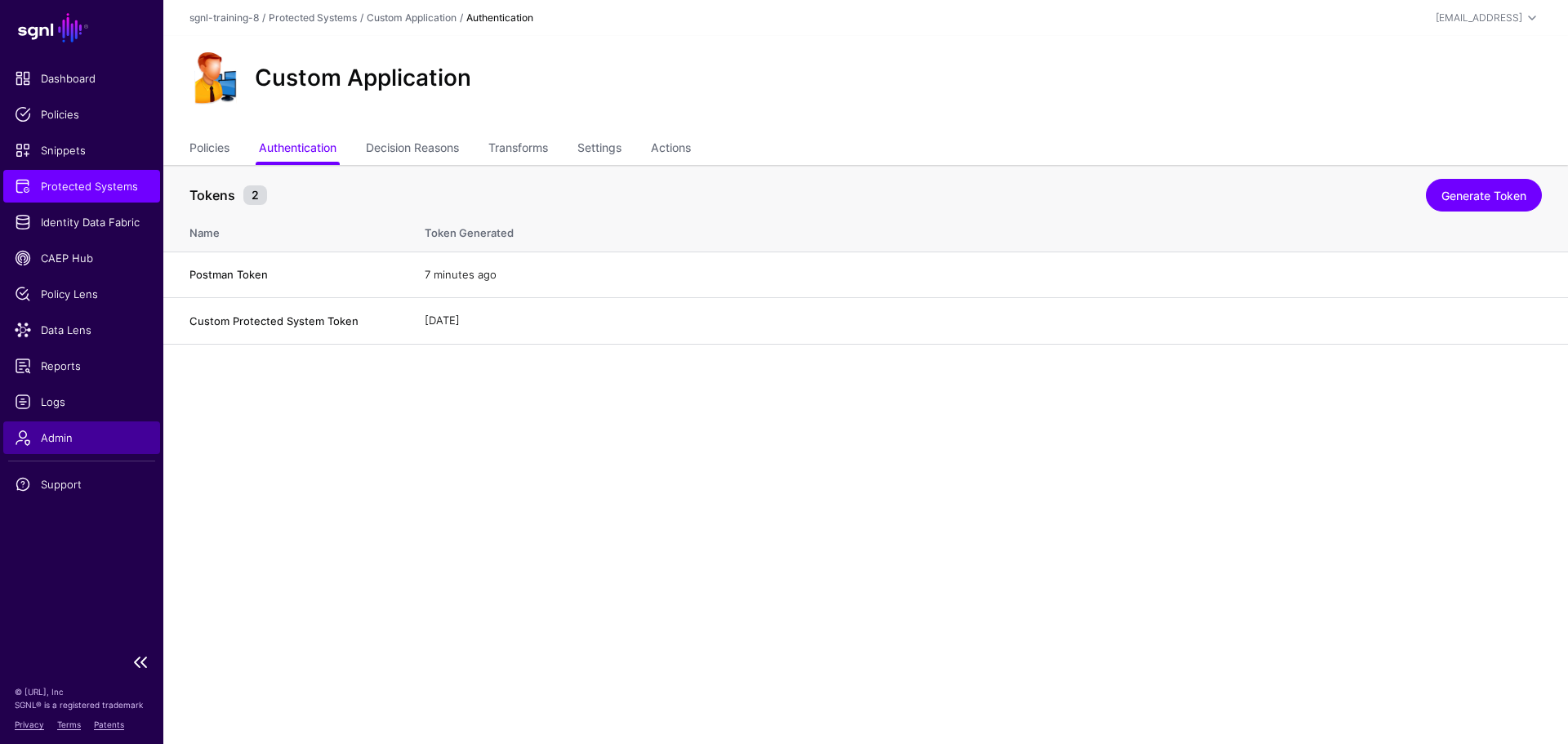
click at [102, 426] on link "Admin" at bounding box center [81, 437] width 157 height 33
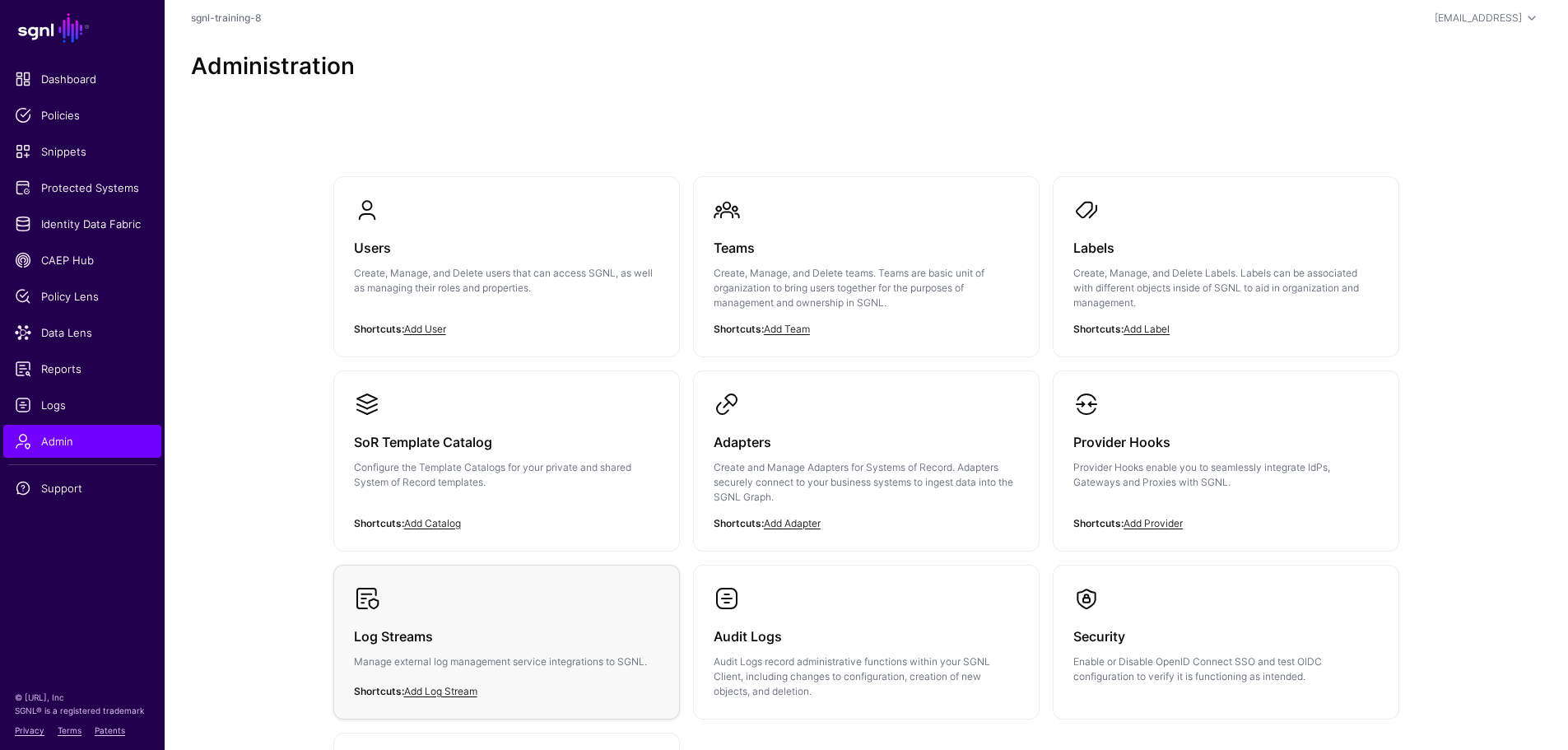
click at [482, 670] on div "Log Streams Manage external log management service integrations to SGNL." at bounding box center [507, 653] width 305 height 84
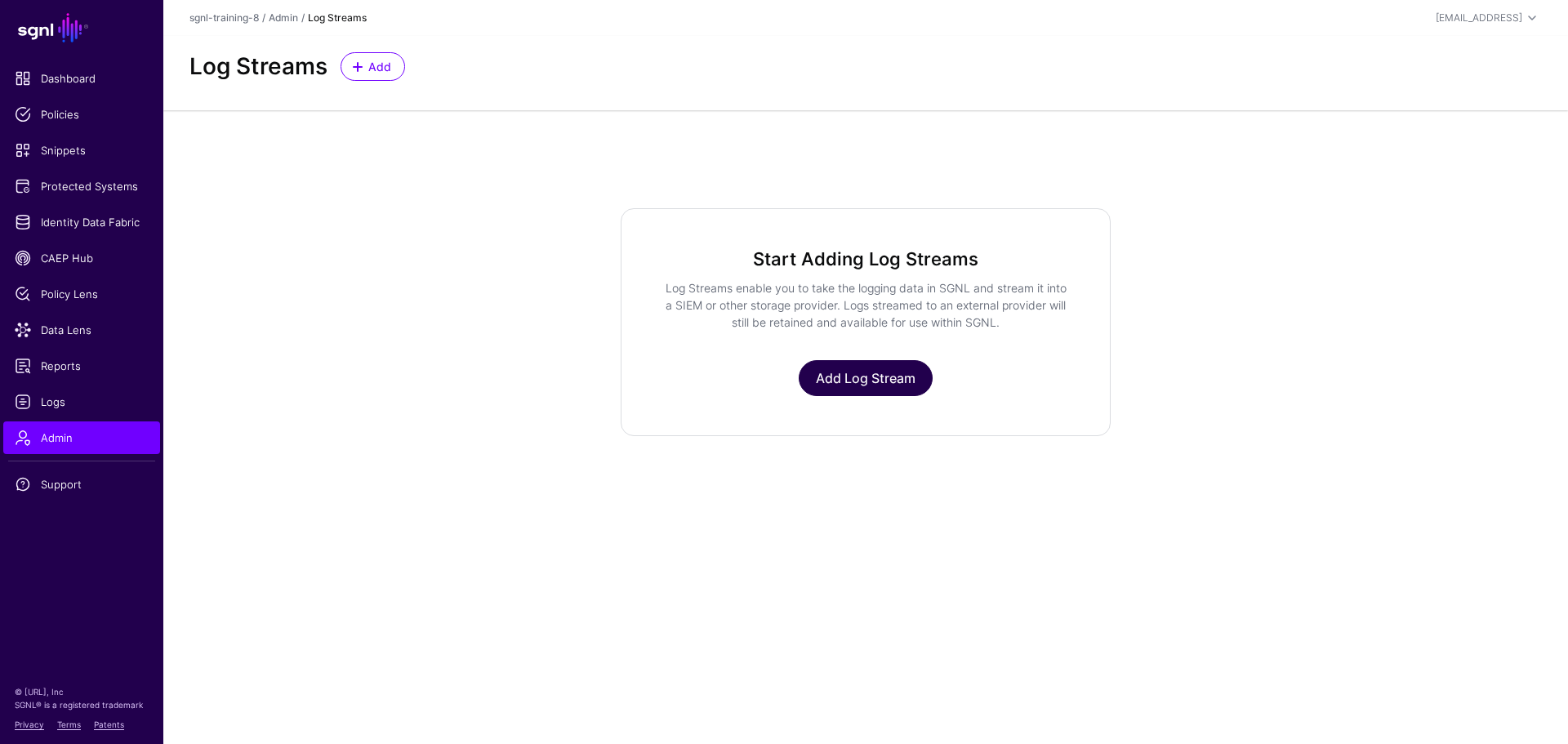
click at [875, 380] on link "Add Log Stream" at bounding box center [866, 378] width 134 height 36
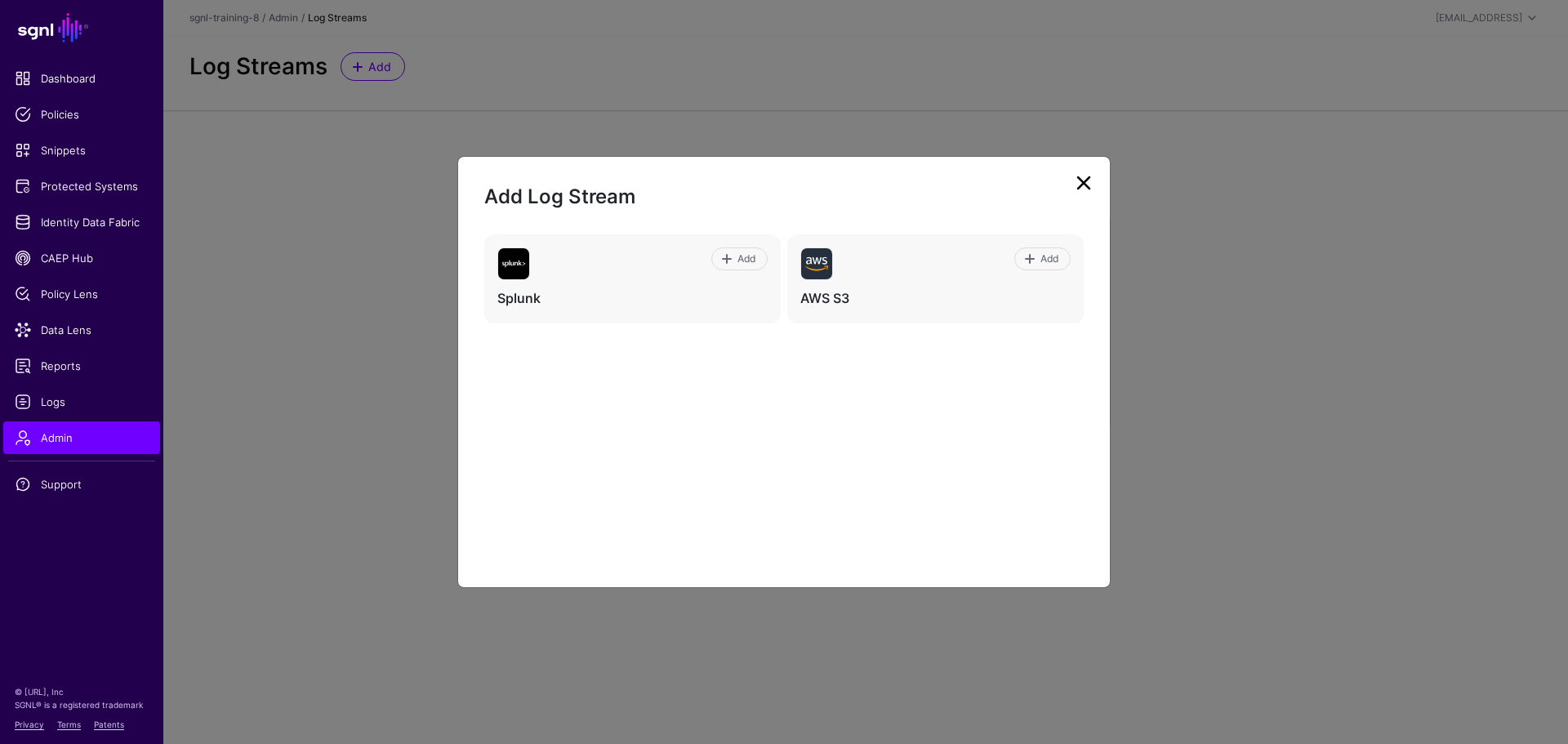
click at [1090, 190] on link at bounding box center [1083, 182] width 27 height 27
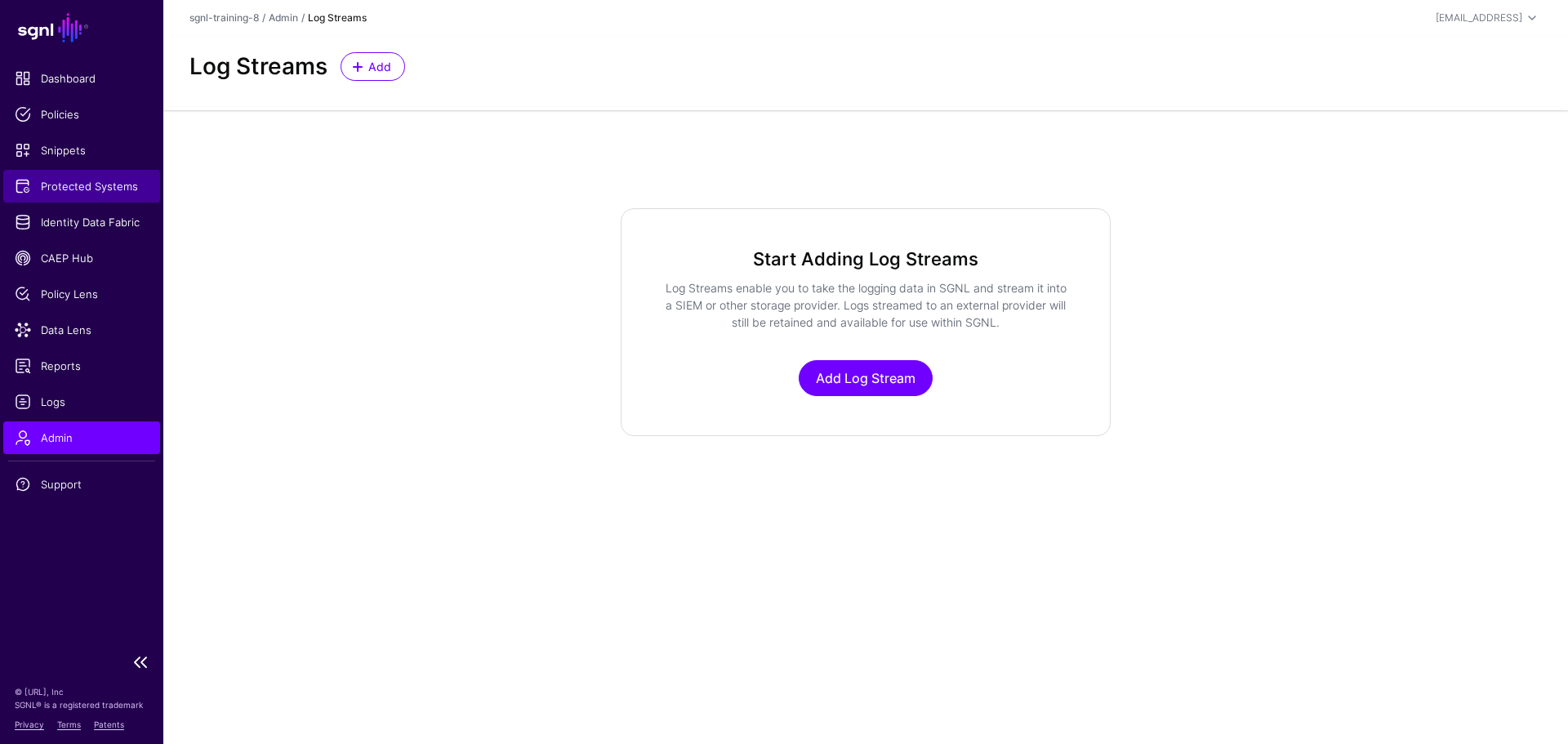
click at [96, 187] on span "Protected Systems" at bounding box center [81, 186] width 134 height 16
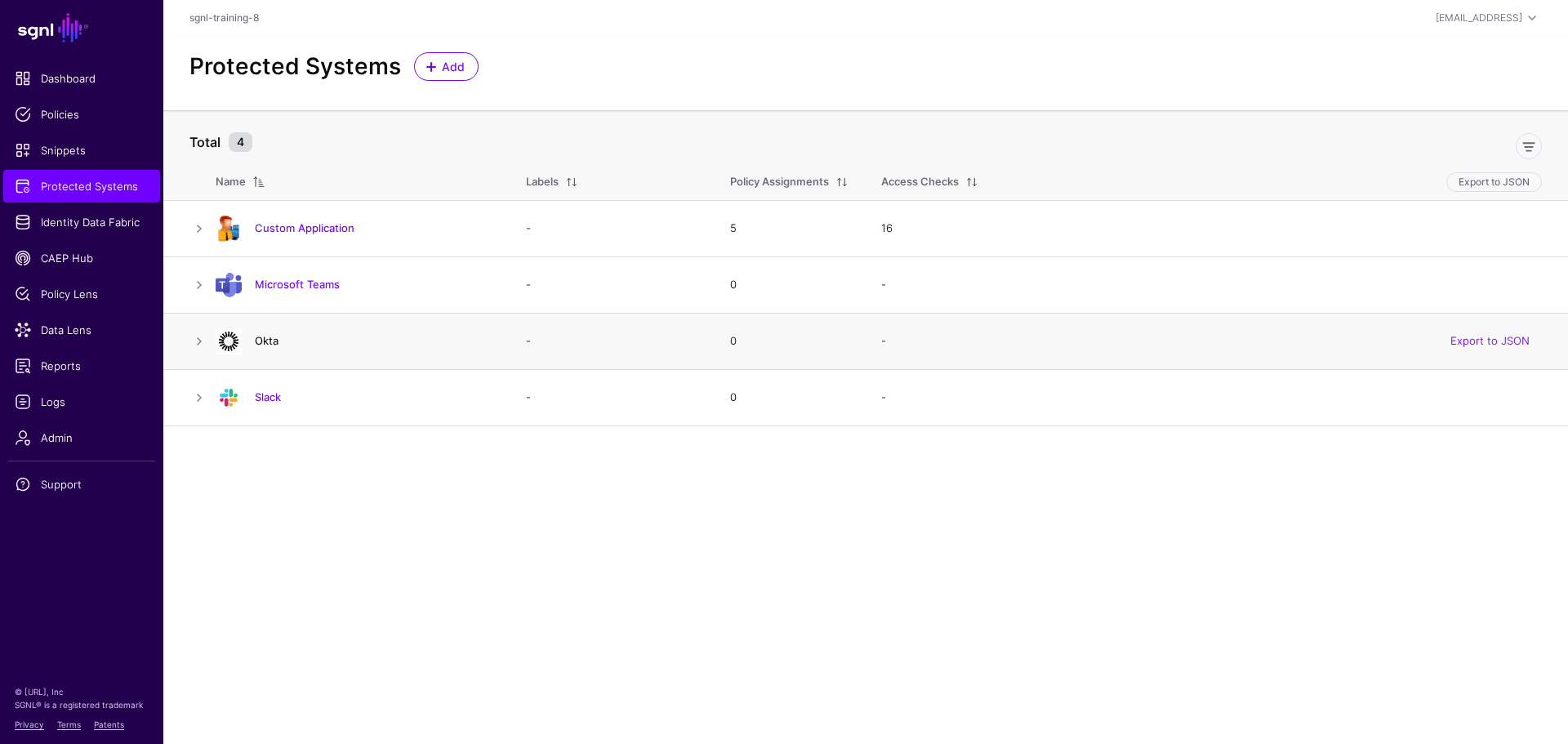
click at [259, 342] on link "Okta" at bounding box center [267, 340] width 24 height 13
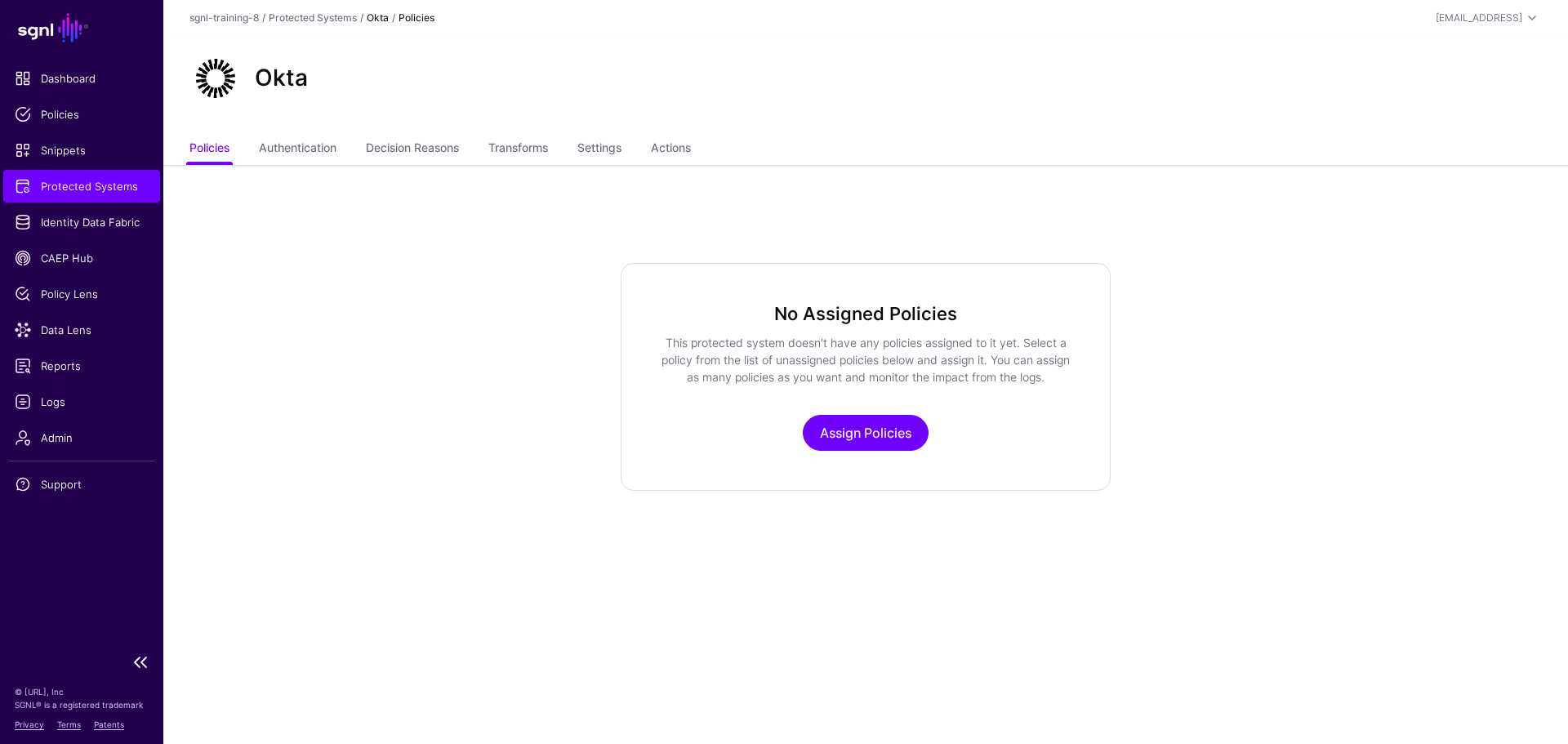
click at [82, 189] on span "Protected Systems" at bounding box center [81, 186] width 134 height 16
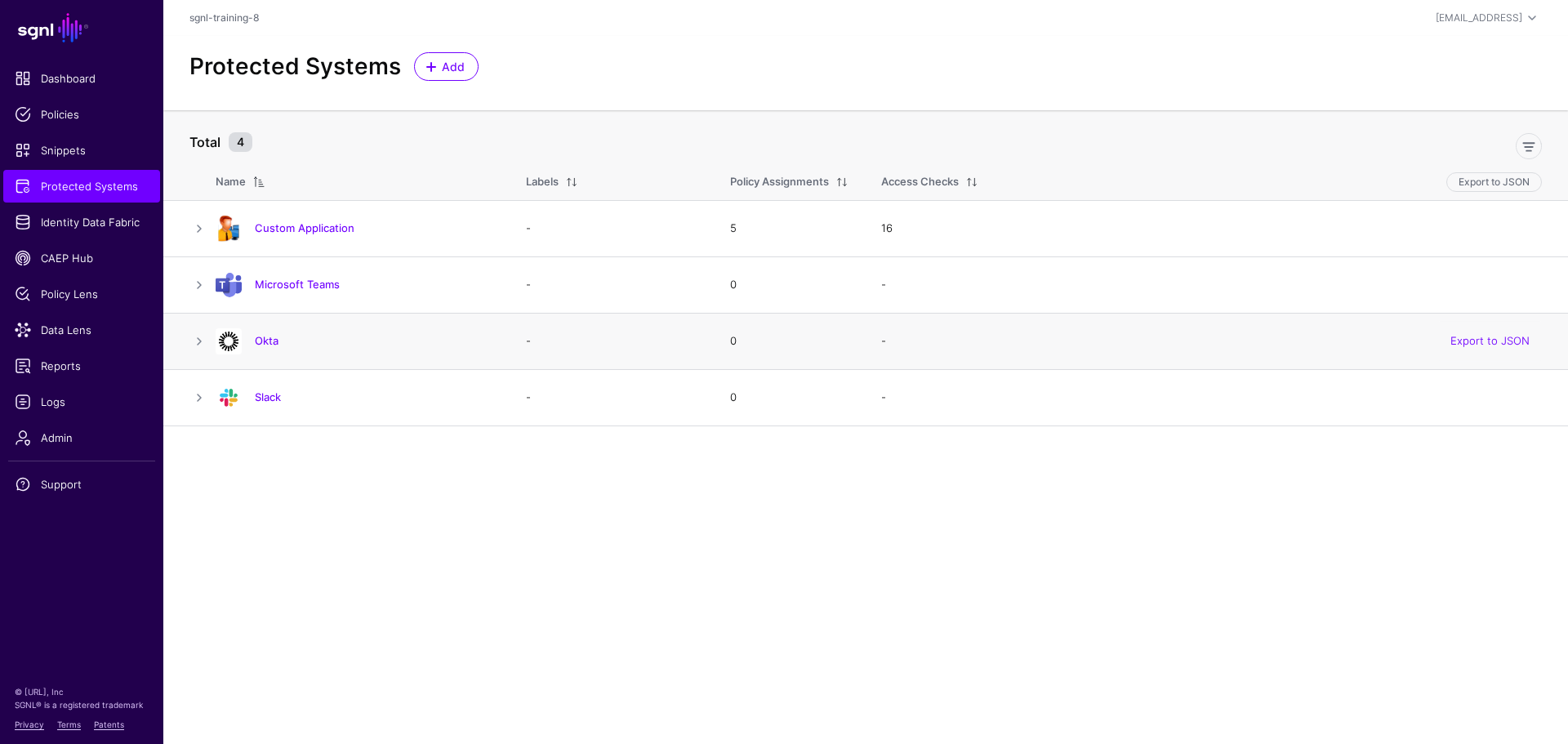
click at [271, 348] on div "Okta" at bounding box center [355, 341] width 291 height 27
click at [271, 343] on link "Okta" at bounding box center [267, 340] width 24 height 13
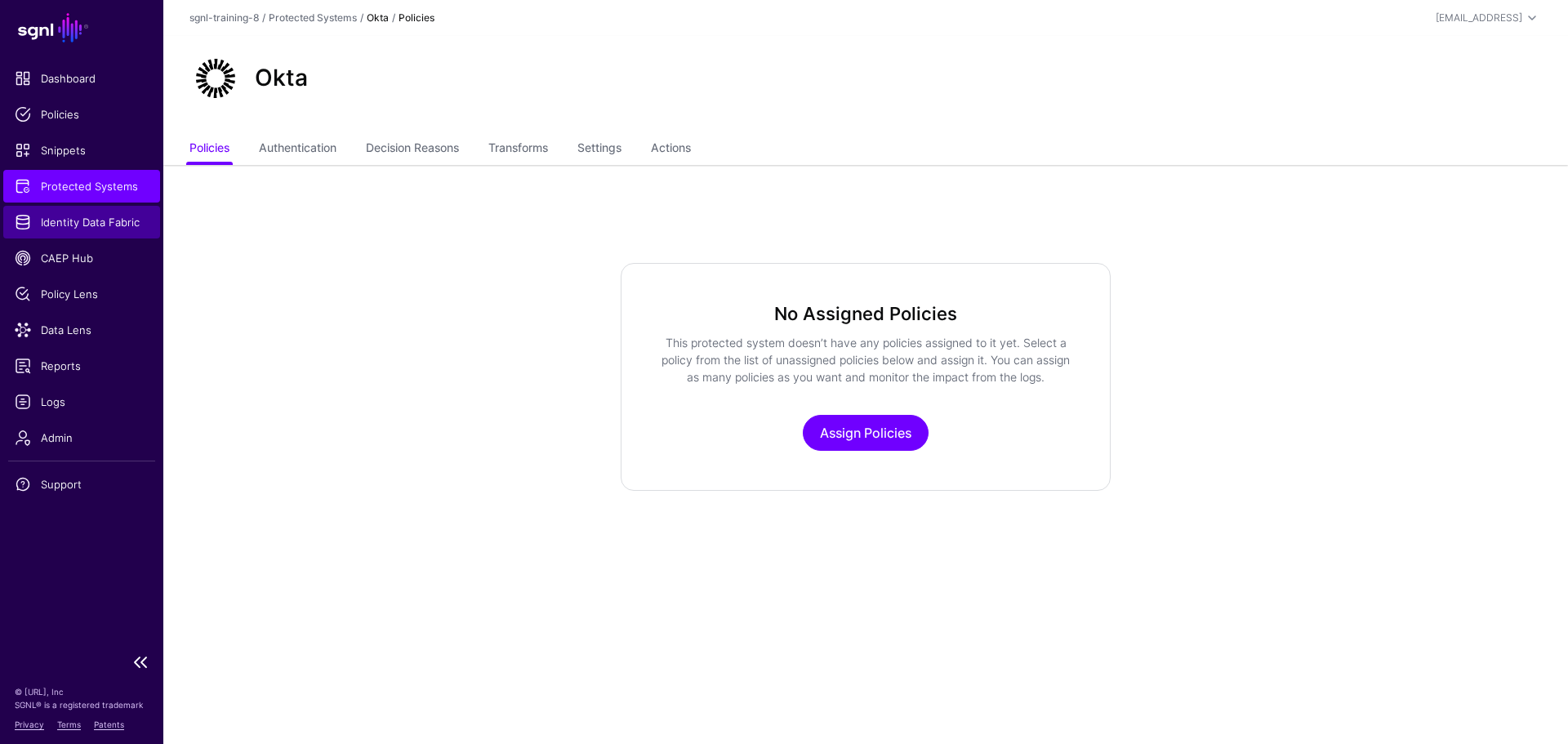
click at [88, 222] on span "Identity Data Fabric" at bounding box center [81, 222] width 134 height 16
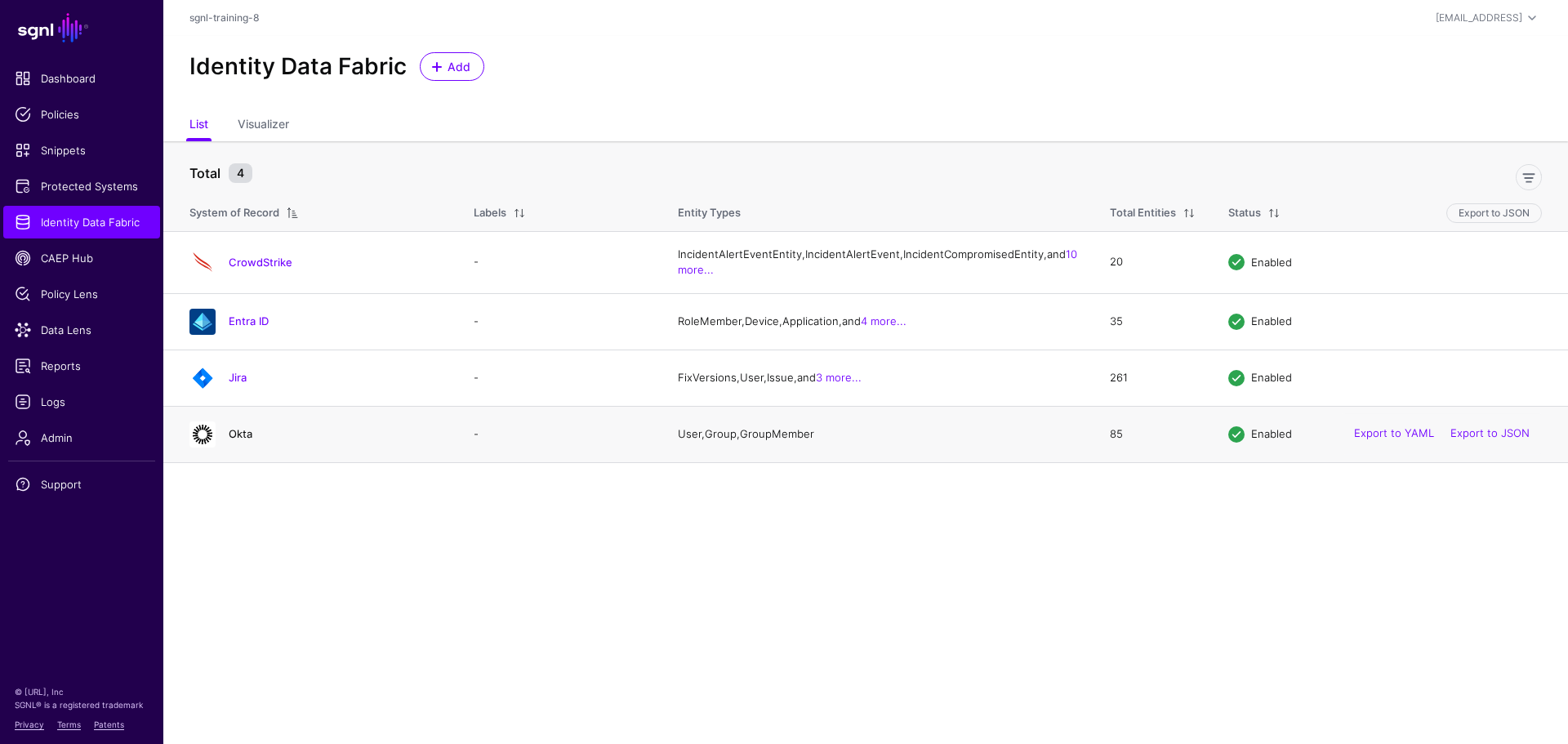
click at [240, 440] on link "Okta" at bounding box center [241, 433] width 24 height 13
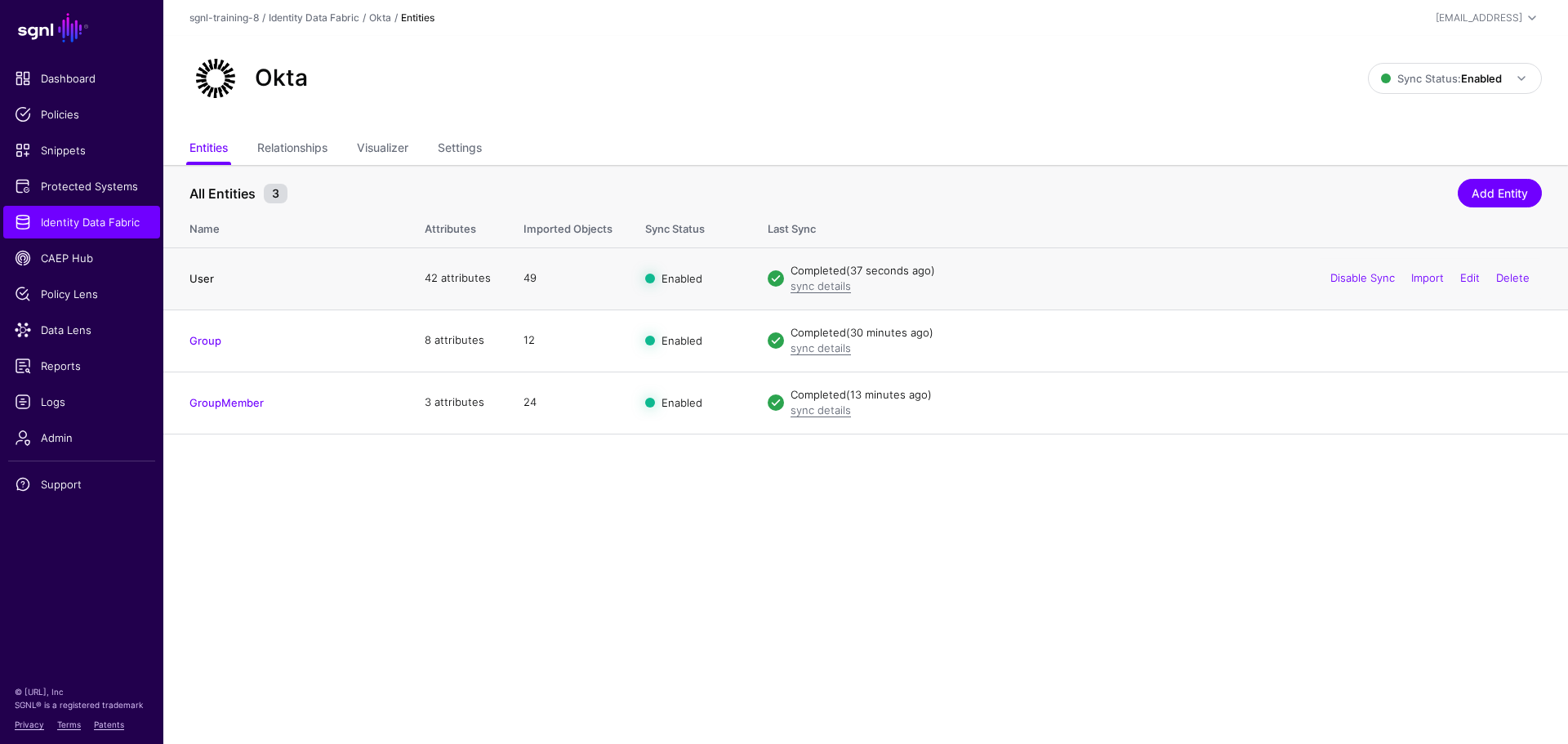
click at [199, 276] on link "User" at bounding box center [201, 278] width 25 height 13
